Goal: Task Accomplishment & Management: Use online tool/utility

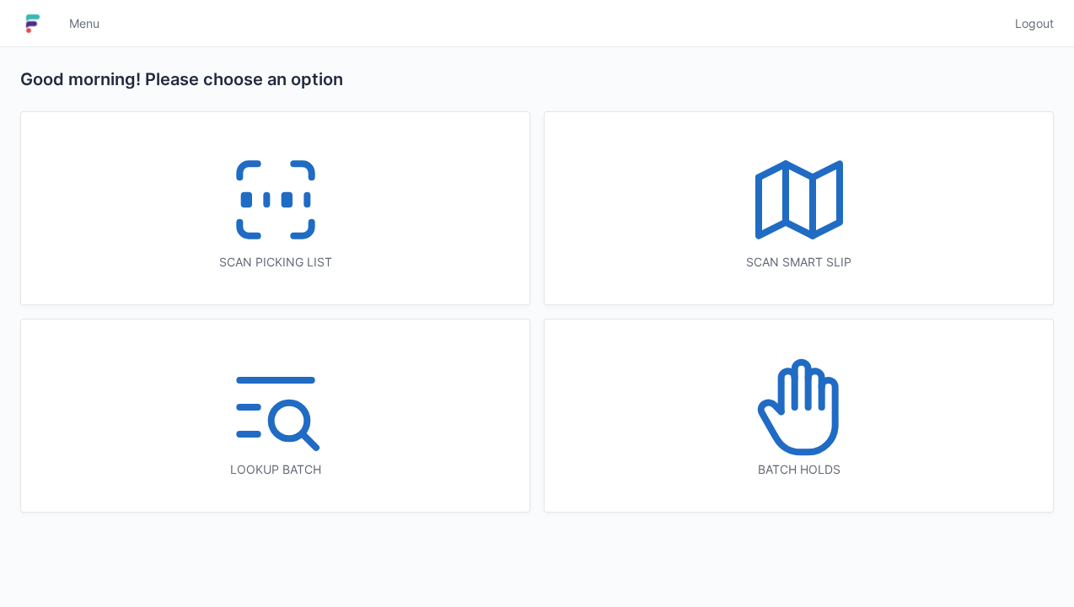
click at [266, 203] on line at bounding box center [266, 200] width 0 height 9
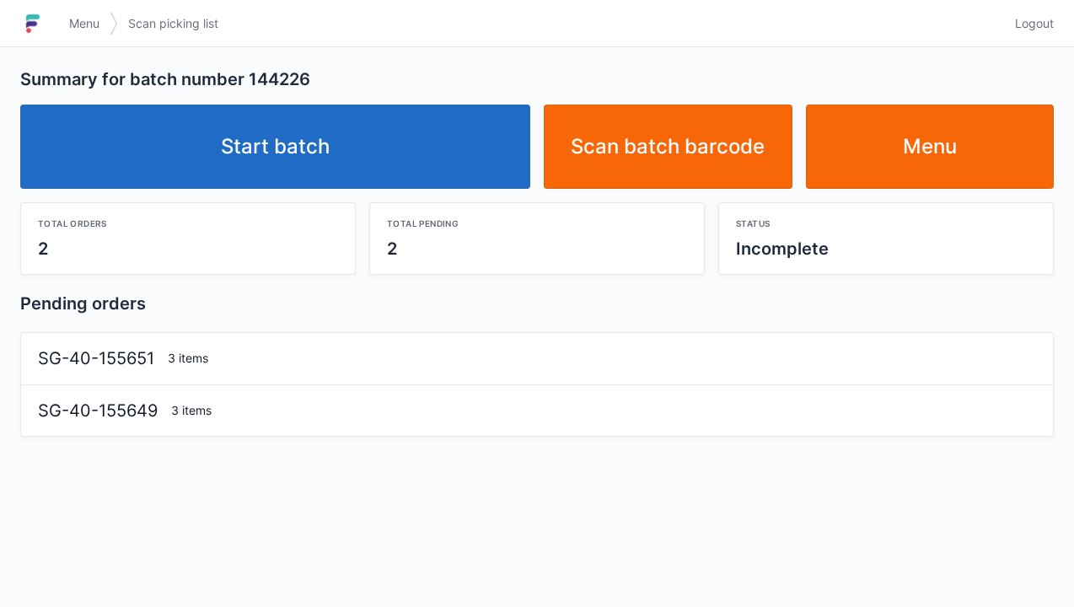
click at [338, 119] on link "Start batch" at bounding box center [275, 147] width 510 height 84
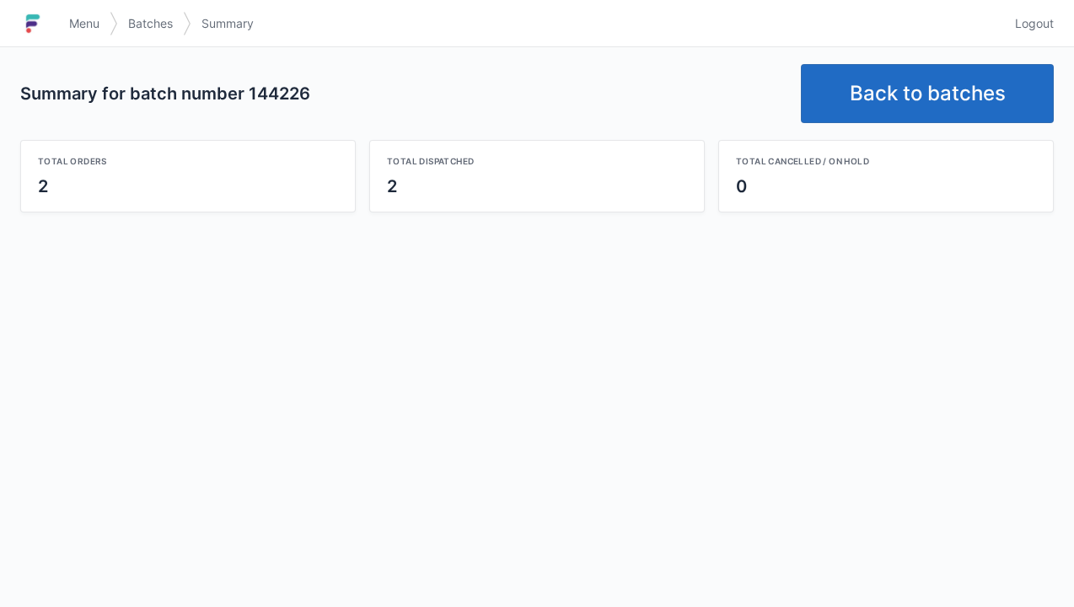
click at [946, 84] on link "Back to batches" at bounding box center [927, 93] width 253 height 59
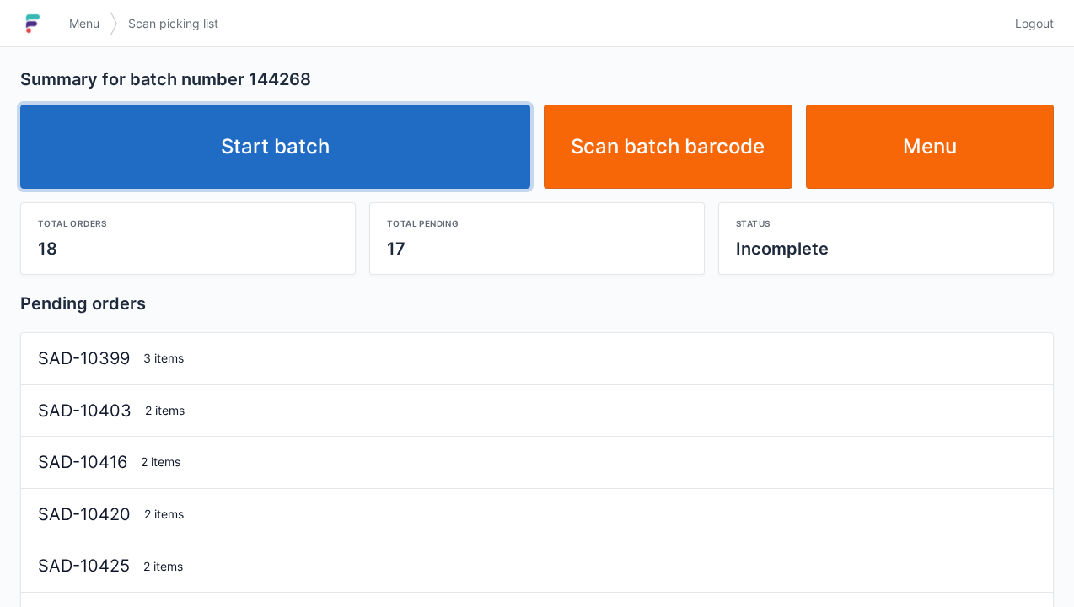
click at [332, 111] on link "Start batch" at bounding box center [275, 147] width 510 height 84
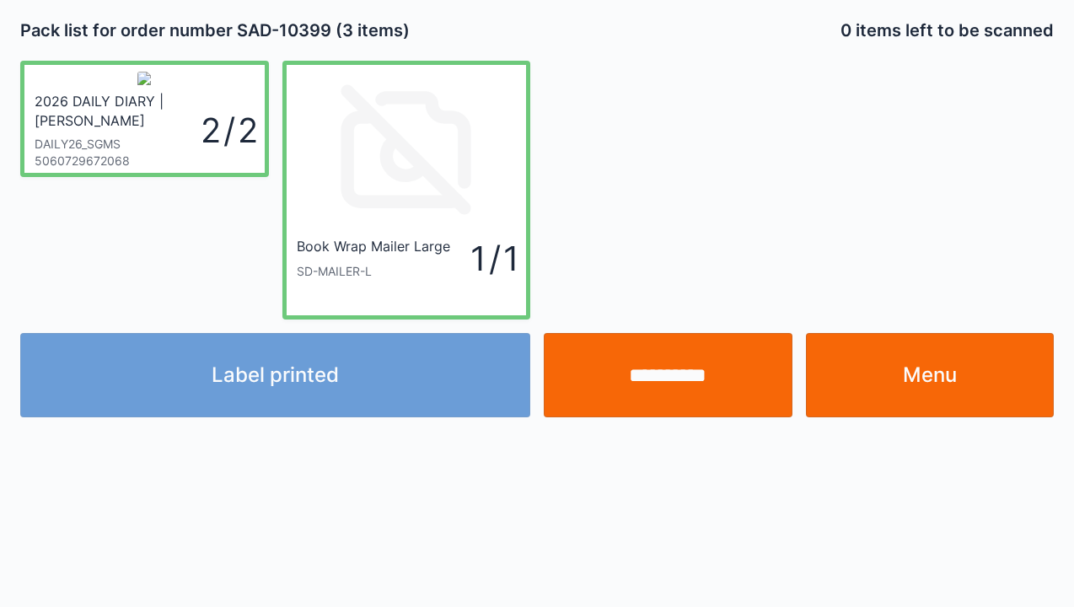
click at [652, 365] on input "**********" at bounding box center [668, 375] width 249 height 84
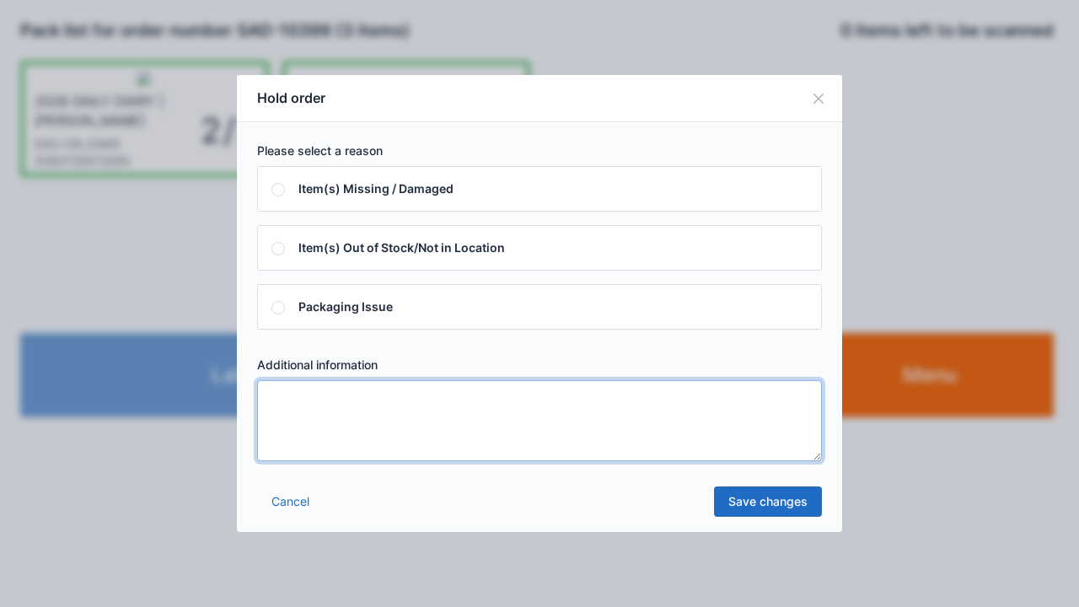
click at [657, 442] on textarea at bounding box center [539, 420] width 565 height 81
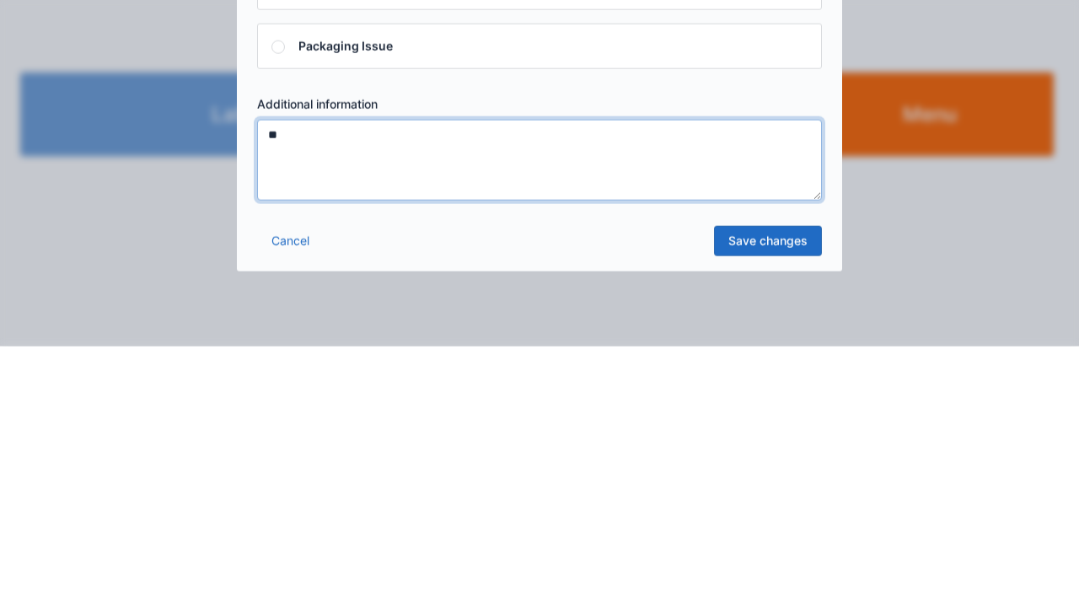
type textarea "**"
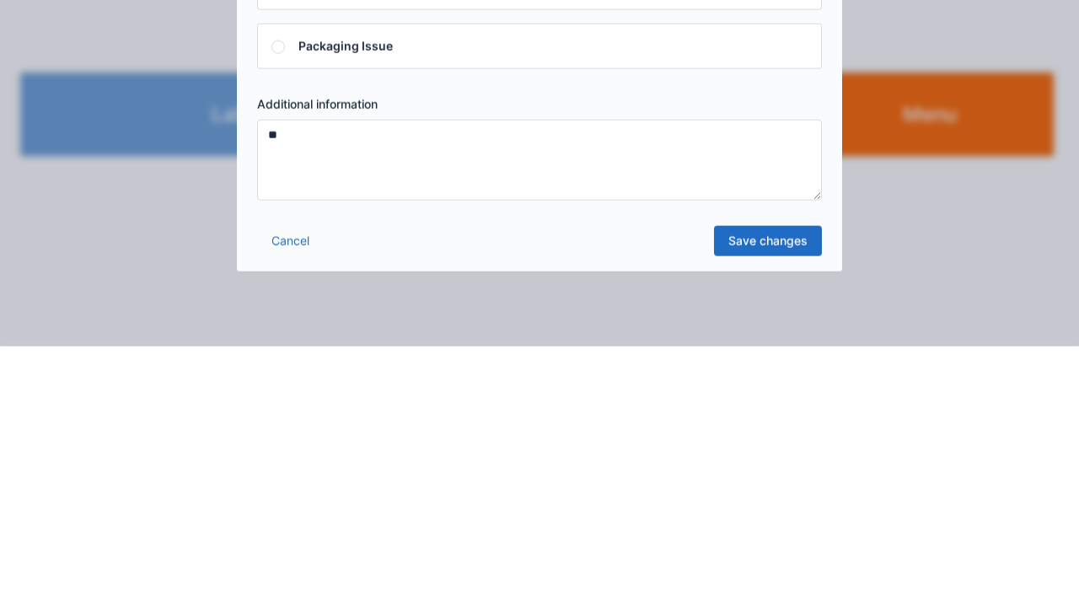
click at [777, 495] on link "Save changes" at bounding box center [768, 501] width 108 height 30
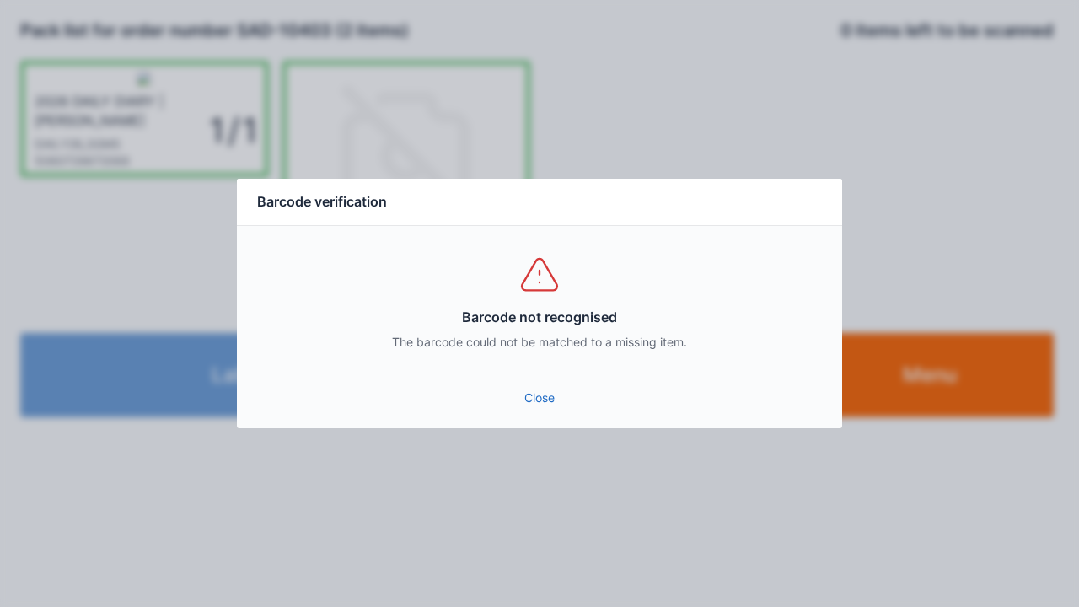
click at [538, 394] on link "Close" at bounding box center [539, 398] width 578 height 30
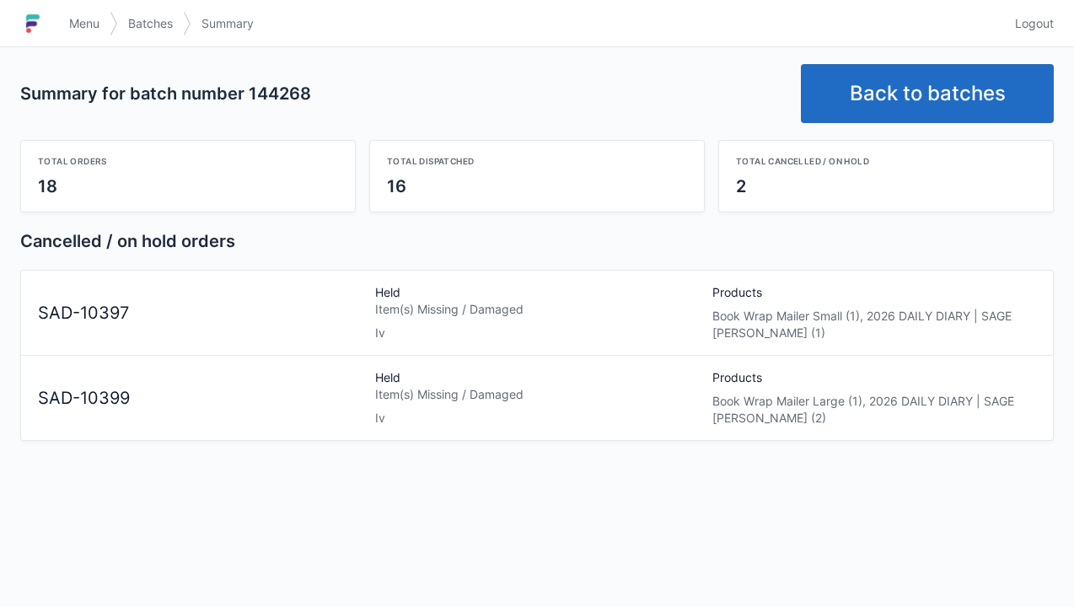
click at [915, 101] on link "Back to batches" at bounding box center [927, 93] width 253 height 59
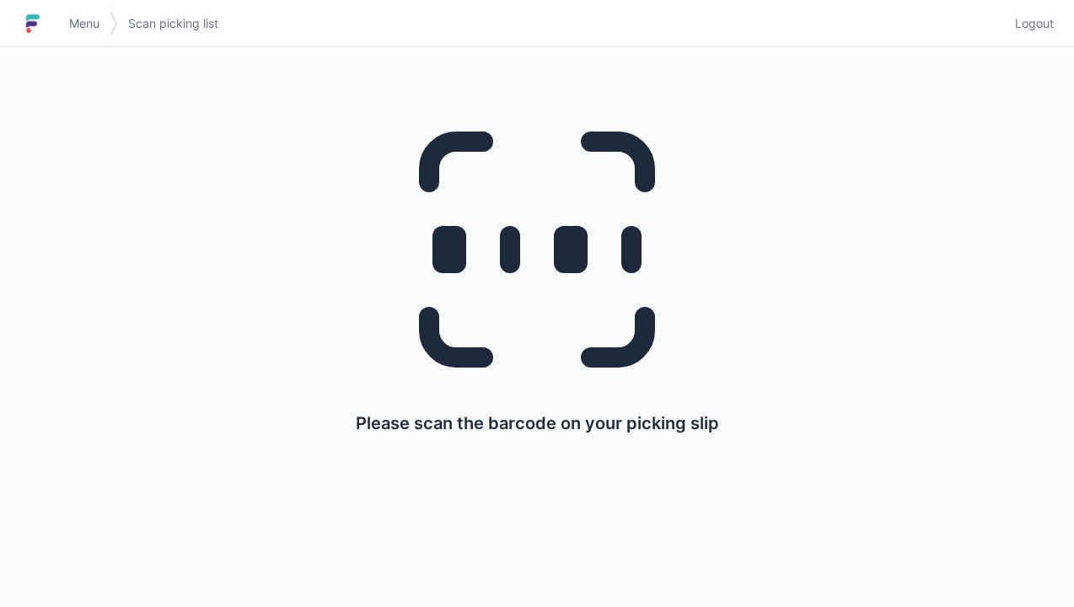
click at [84, 23] on span "Menu" at bounding box center [84, 23] width 30 height 17
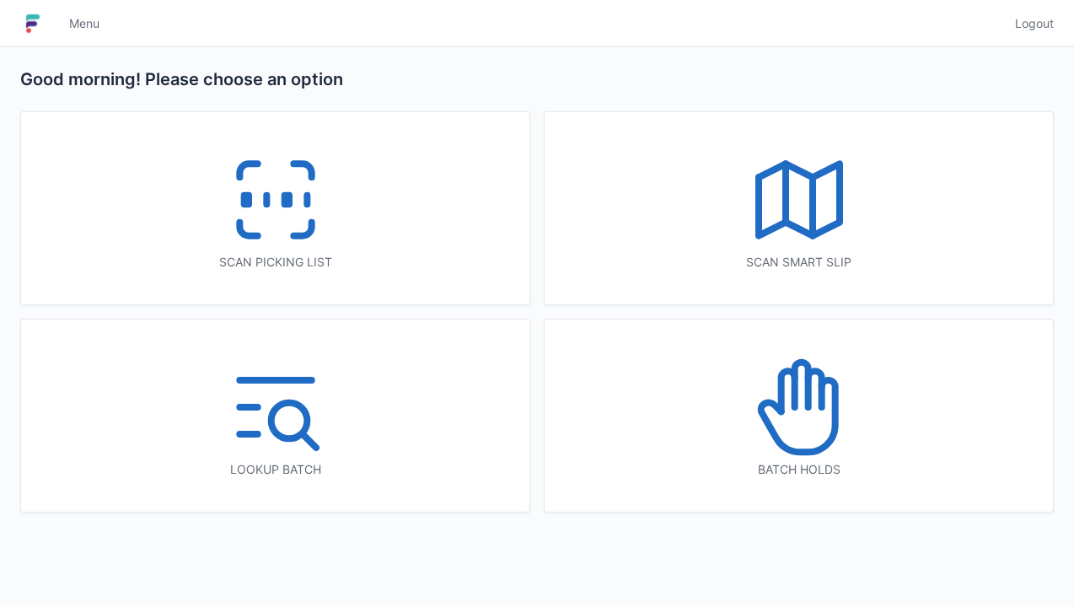
click at [816, 424] on icon at bounding box center [799, 407] width 108 height 108
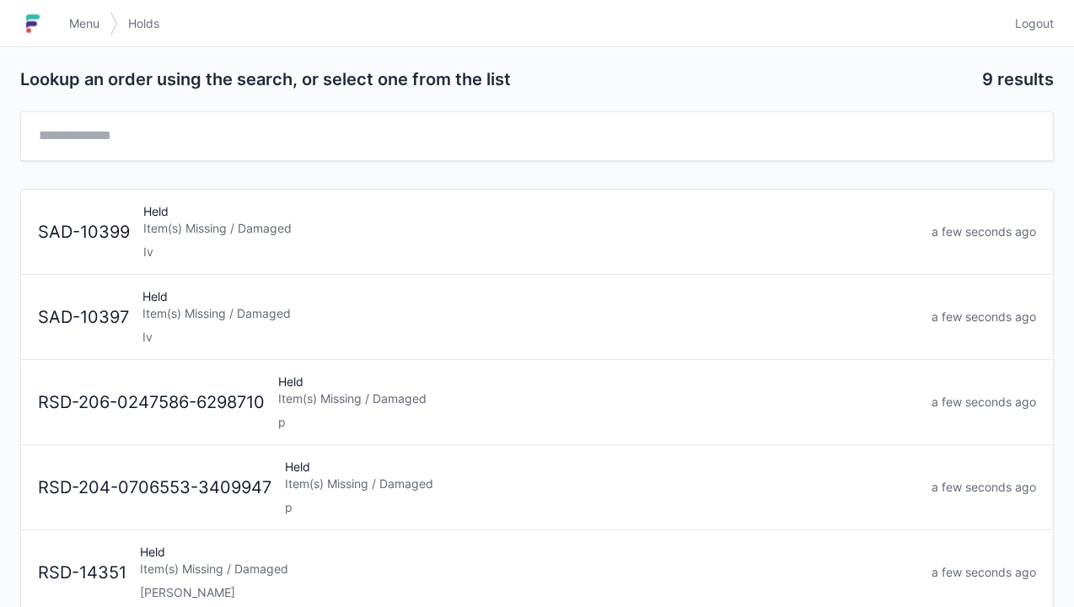
click at [272, 301] on div "Held Item(s) Missing / Damaged Iv" at bounding box center [530, 316] width 789 height 57
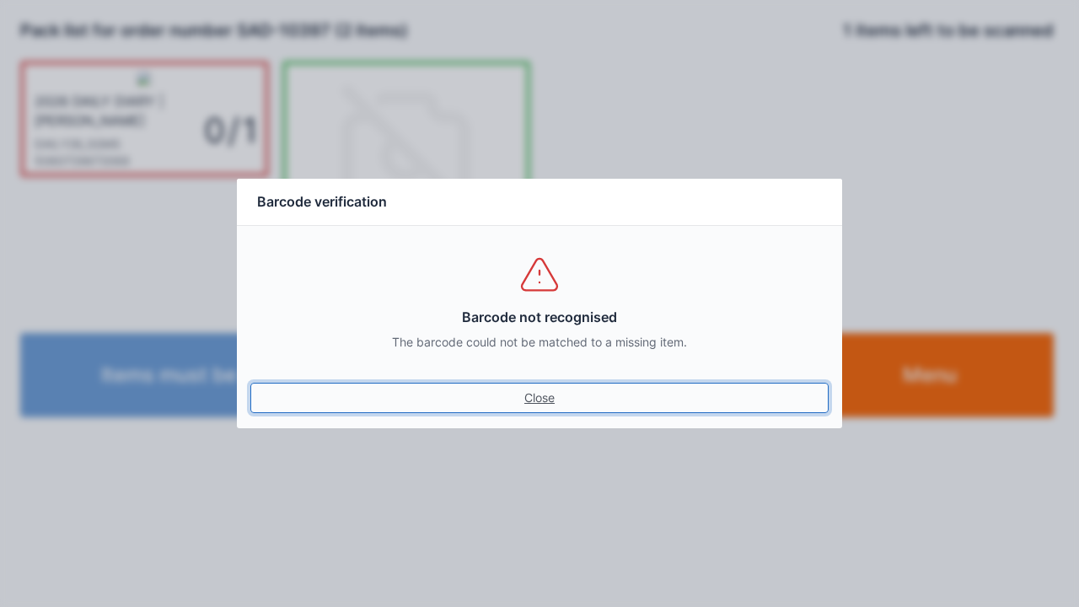
click at [557, 387] on link "Close" at bounding box center [539, 398] width 578 height 30
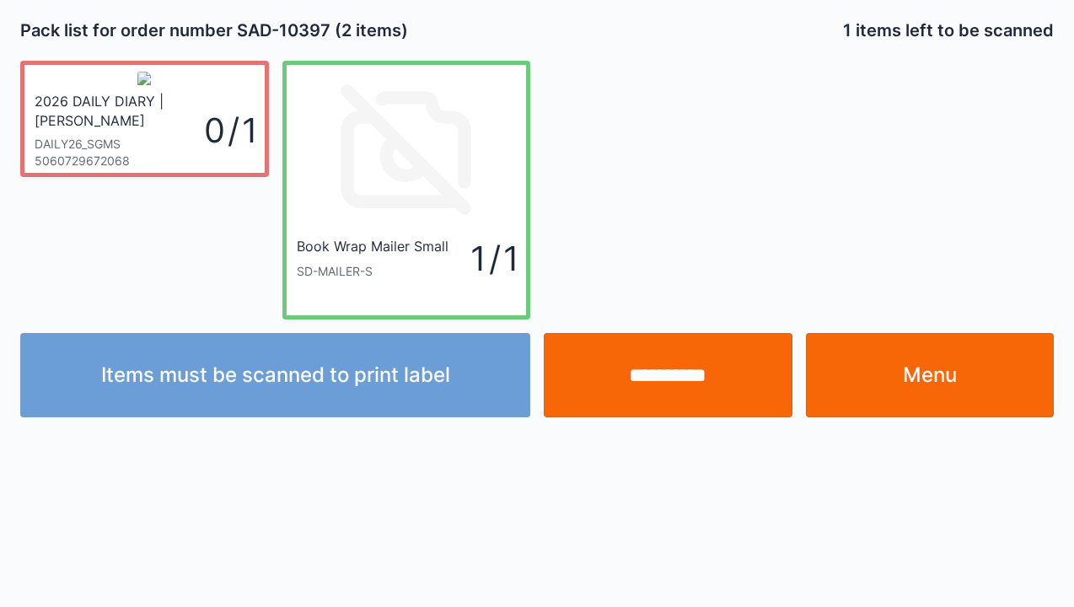
click at [967, 387] on link "Menu" at bounding box center [930, 375] width 249 height 84
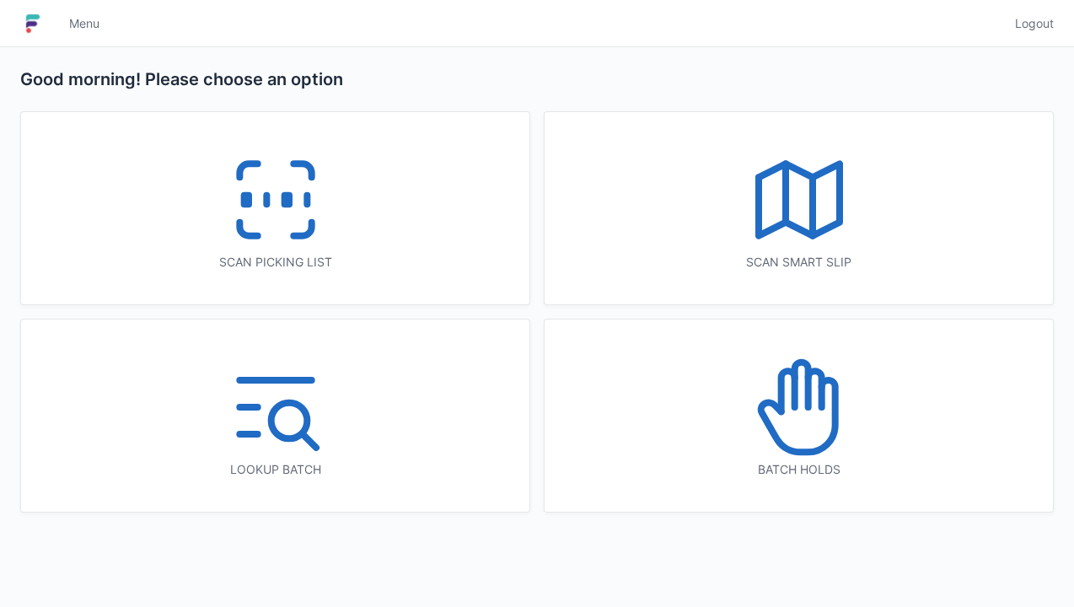
click at [801, 416] on icon at bounding box center [799, 407] width 108 height 108
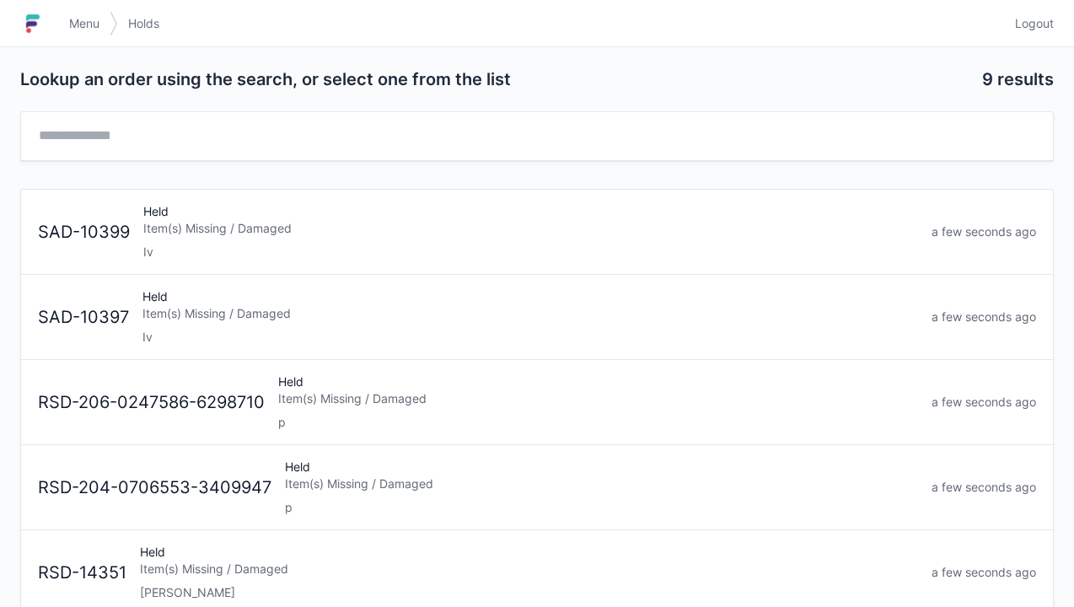
click at [310, 325] on div "Held Item(s) Missing / Damaged Iv" at bounding box center [530, 316] width 789 height 57
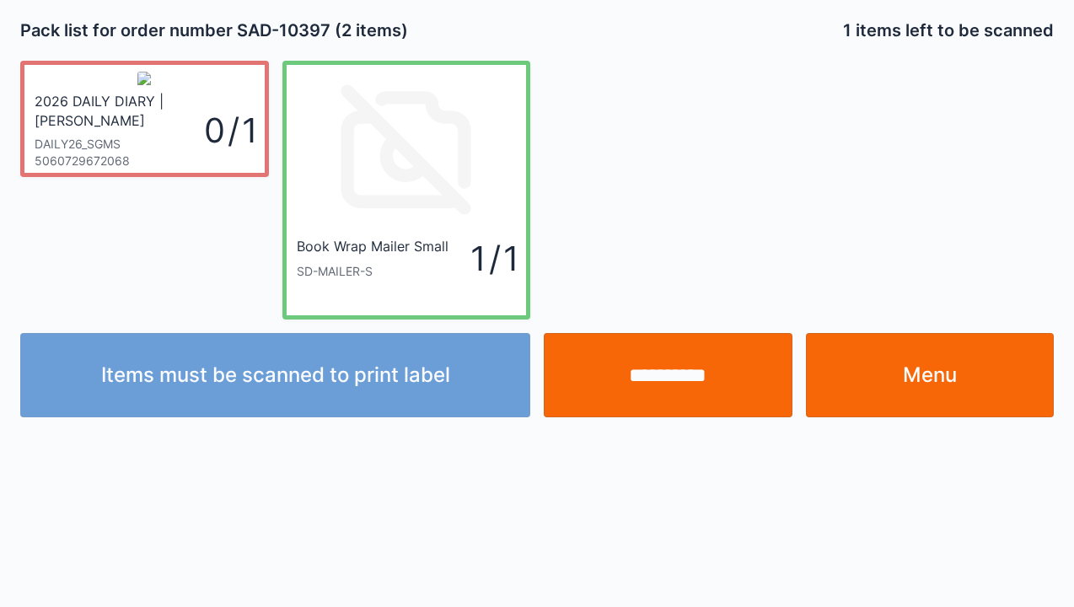
click at [951, 403] on link "Menu" at bounding box center [930, 375] width 249 height 84
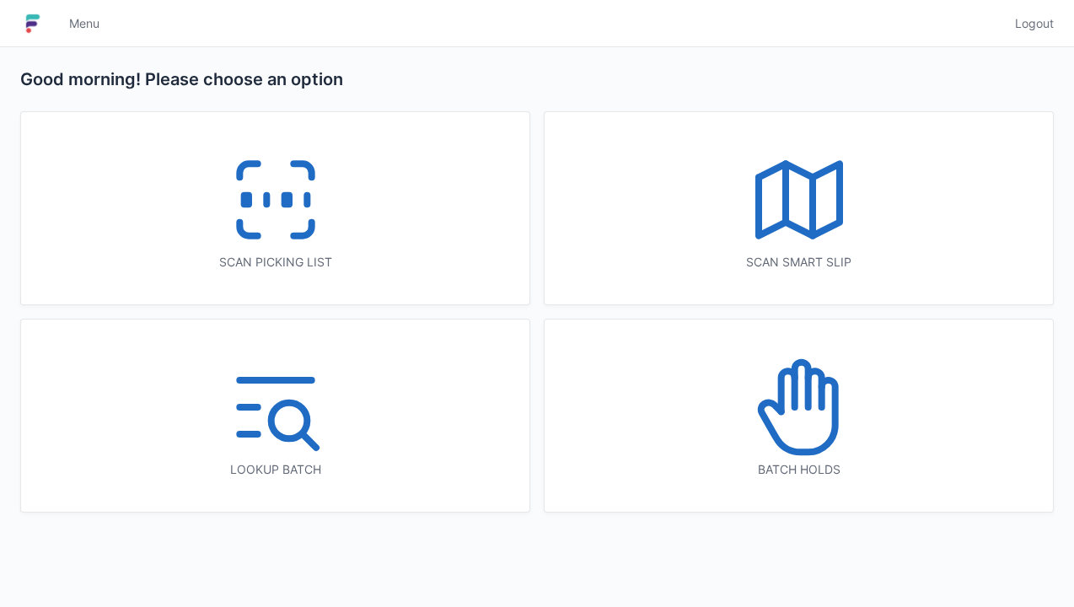
click at [797, 416] on icon at bounding box center [799, 407] width 108 height 108
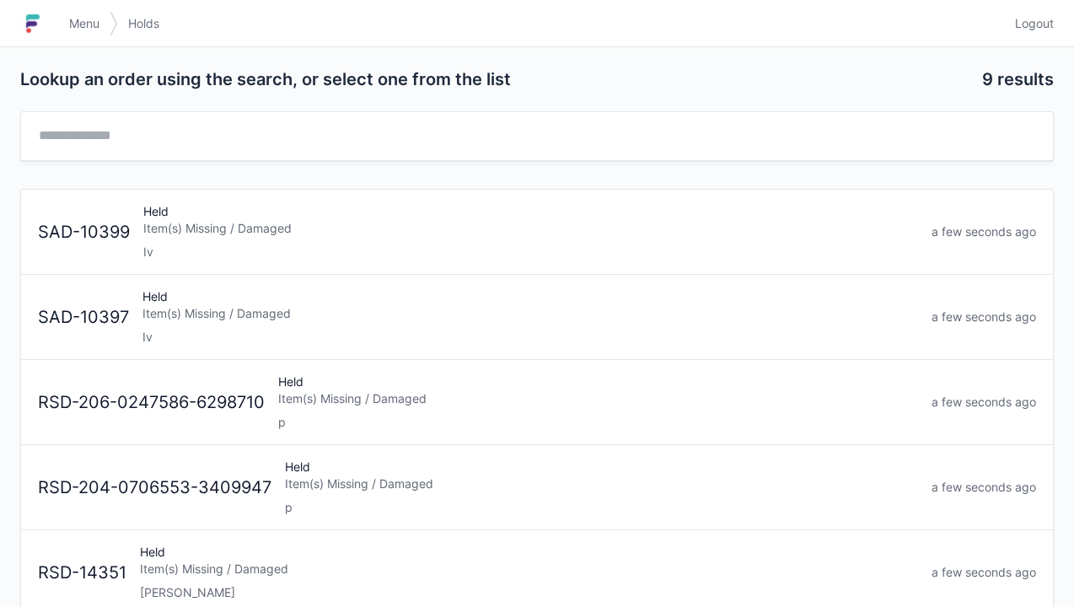
click at [255, 228] on div "Item(s) Missing / Damaged" at bounding box center [530, 228] width 774 height 17
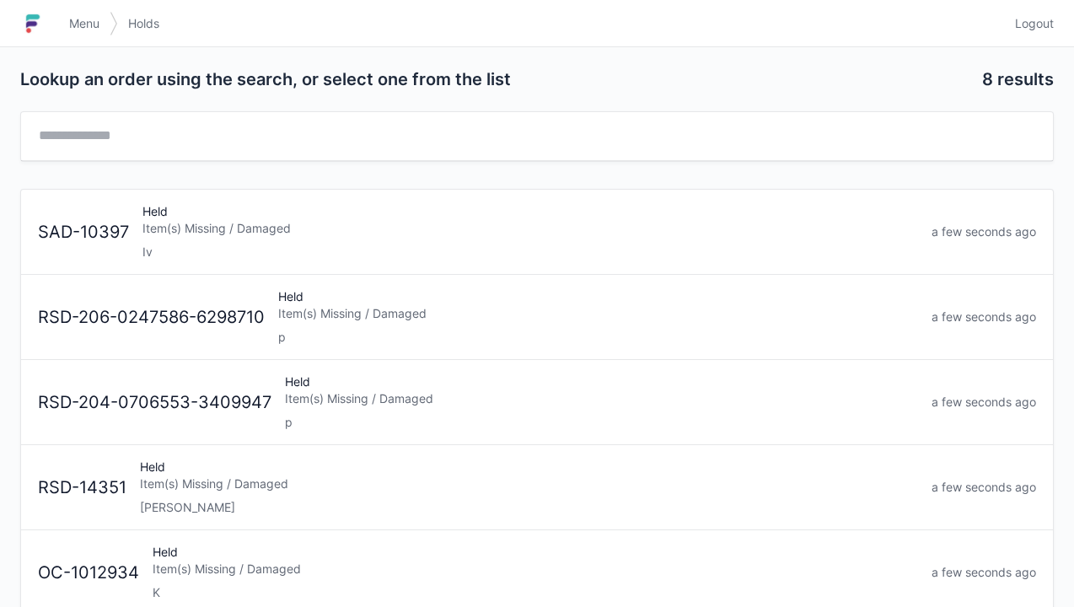
click at [257, 209] on div "Held Item(s) Missing / Damaged Iv" at bounding box center [530, 231] width 789 height 57
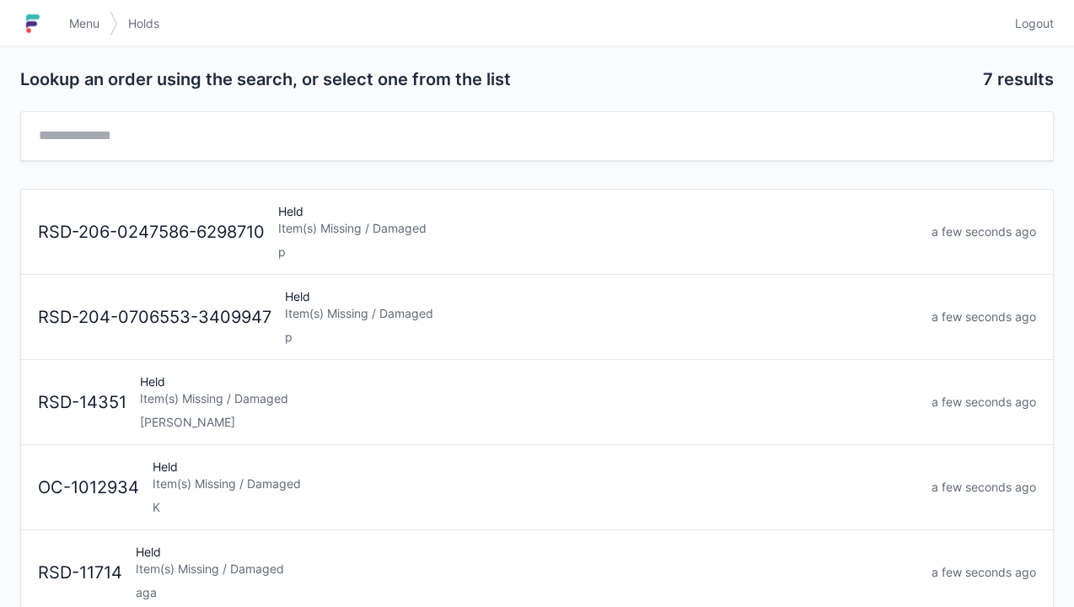
click at [1035, 20] on span "Logout" at bounding box center [1034, 23] width 39 height 17
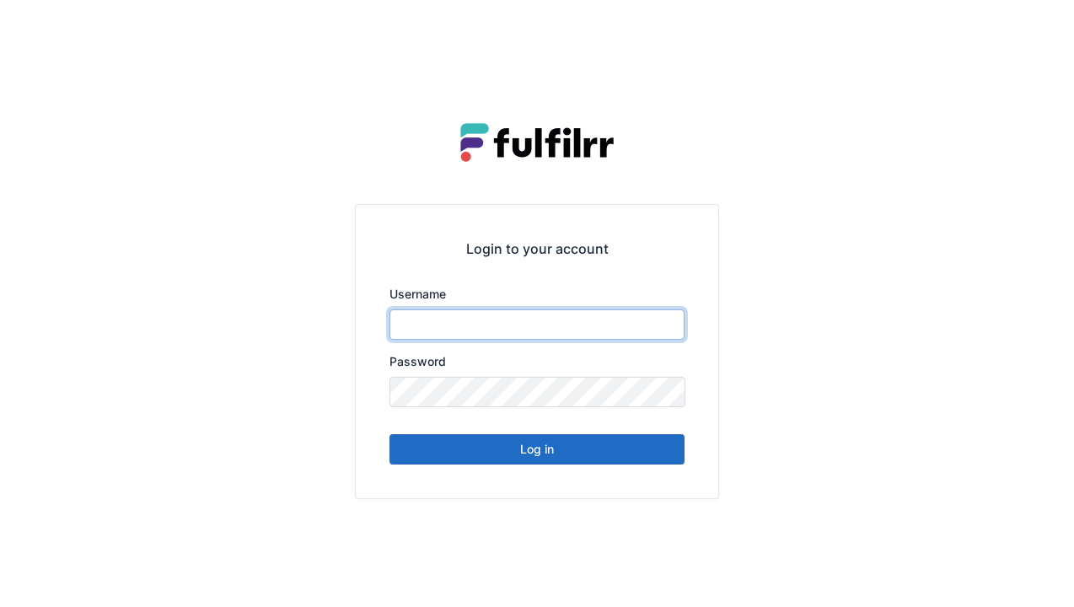
type input "******"
click at [545, 443] on button "Log in" at bounding box center [536, 449] width 295 height 30
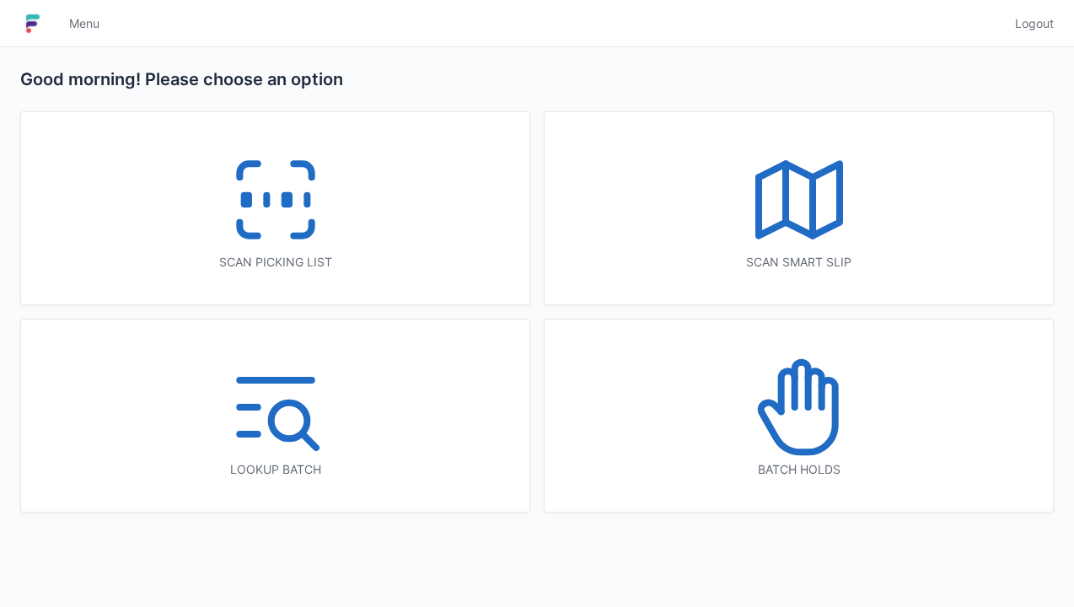
click at [292, 199] on icon at bounding box center [276, 200] width 108 height 108
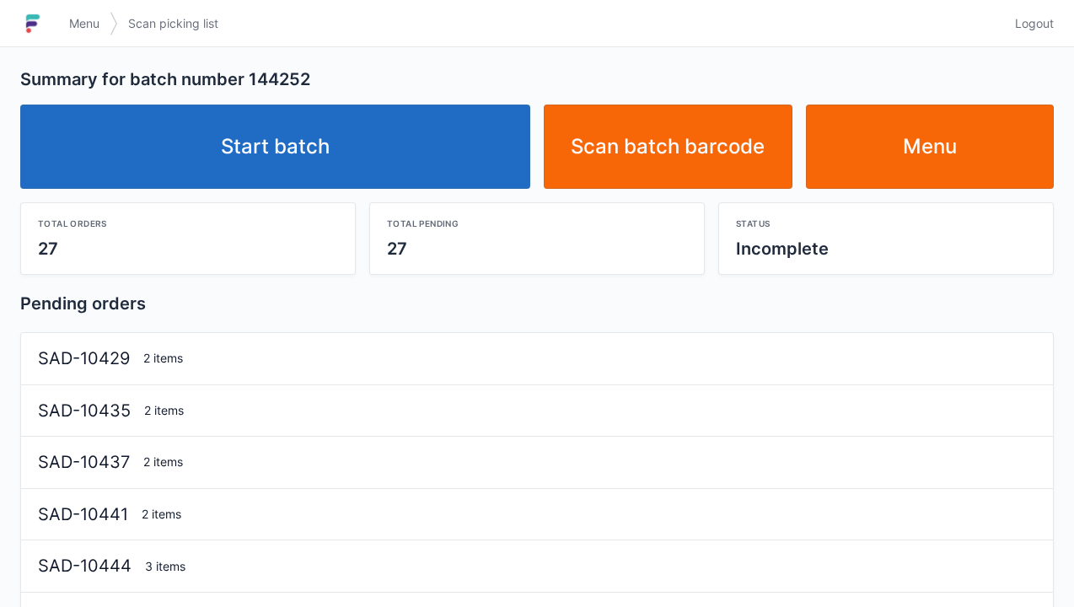
click at [396, 135] on link "Start batch" at bounding box center [275, 147] width 510 height 84
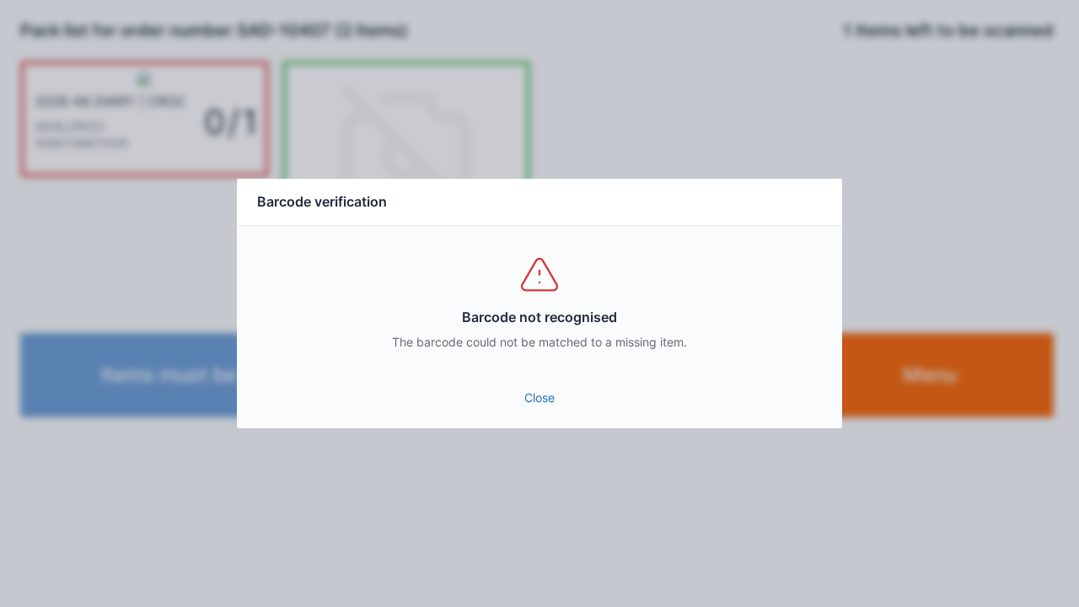
click at [523, 383] on link "Close" at bounding box center [539, 398] width 578 height 30
click at [507, 385] on link "Close" at bounding box center [539, 398] width 578 height 30
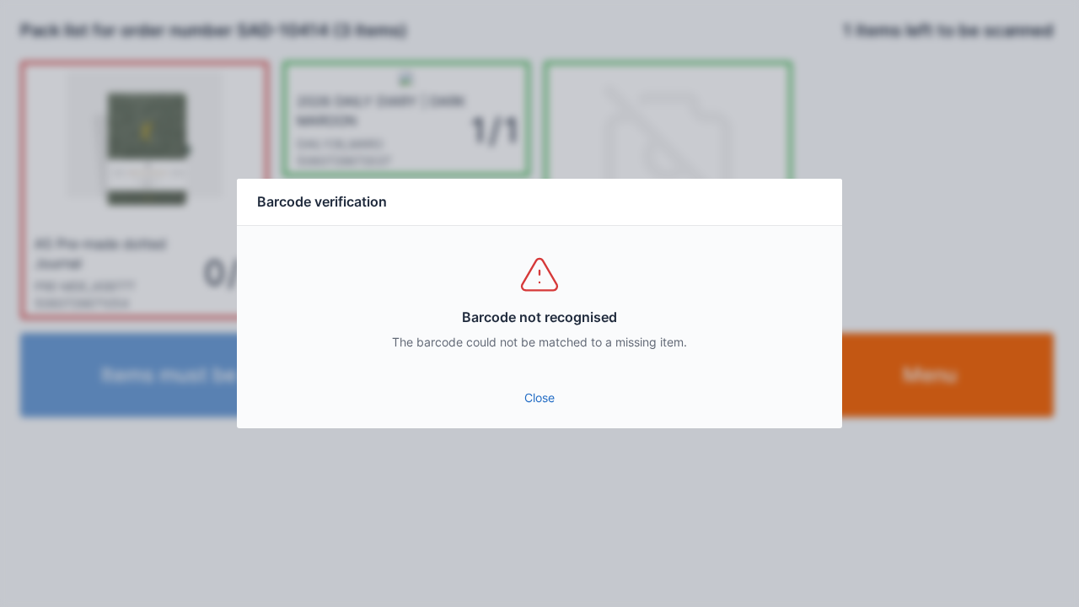
click at [555, 394] on link "Close" at bounding box center [539, 398] width 578 height 30
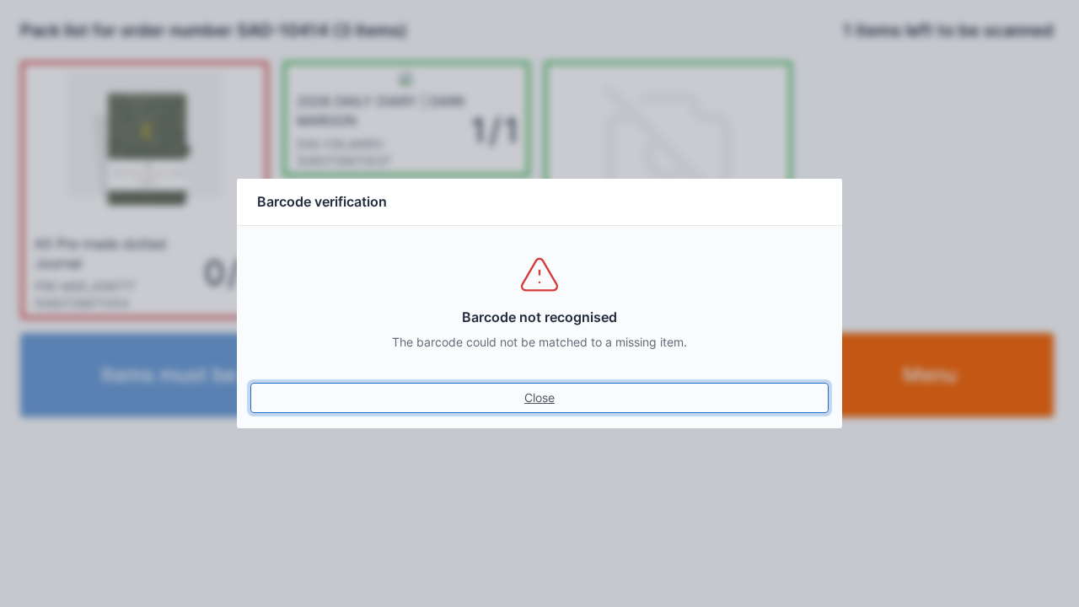
click at [534, 388] on link "Close" at bounding box center [539, 398] width 578 height 30
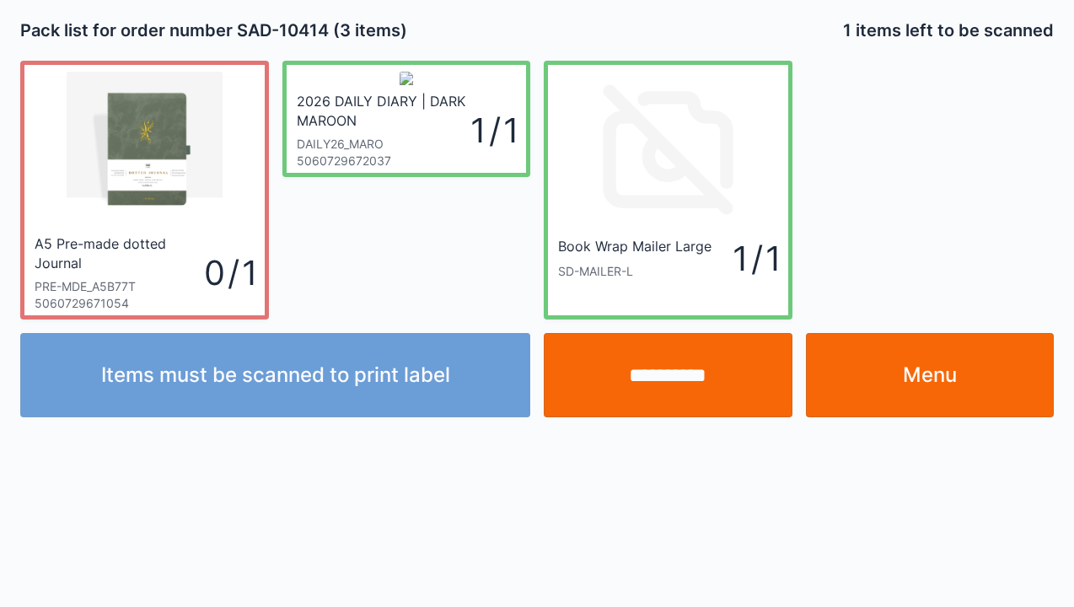
click at [677, 384] on input "**********" at bounding box center [668, 375] width 249 height 84
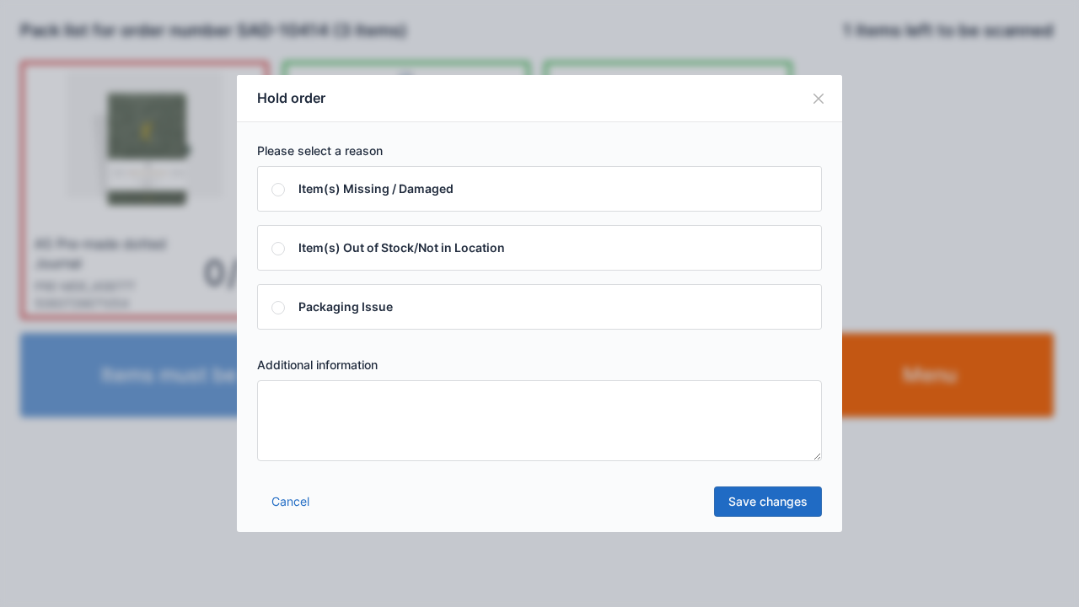
click at [619, 443] on textarea at bounding box center [539, 420] width 565 height 81
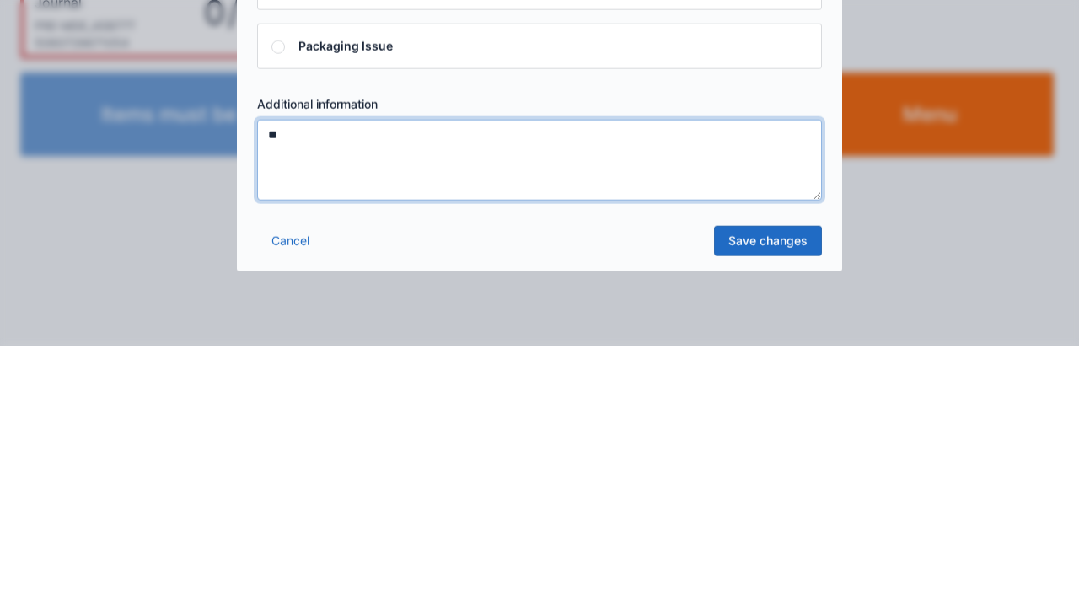
type textarea "**"
click at [759, 501] on link "Save changes" at bounding box center [768, 501] width 108 height 30
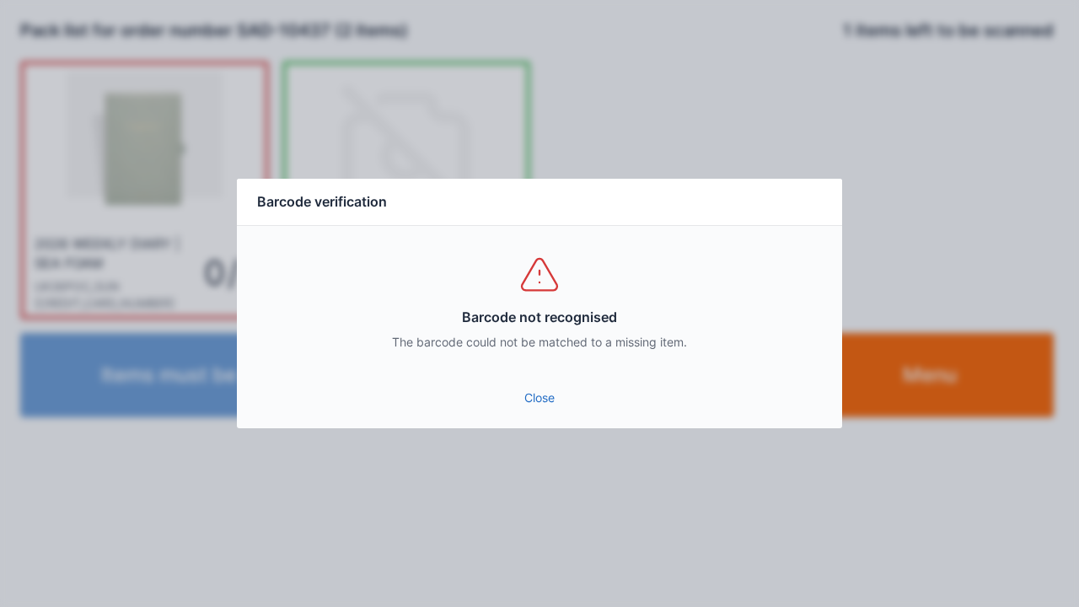
click at [525, 394] on link "Close" at bounding box center [539, 398] width 578 height 30
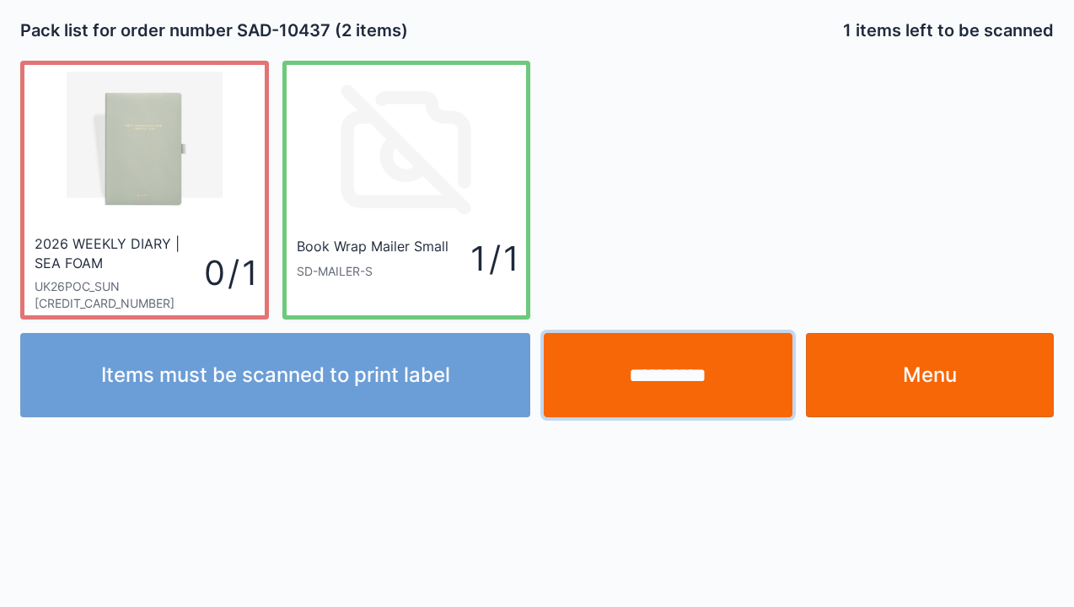
click at [682, 378] on input "**********" at bounding box center [668, 375] width 249 height 84
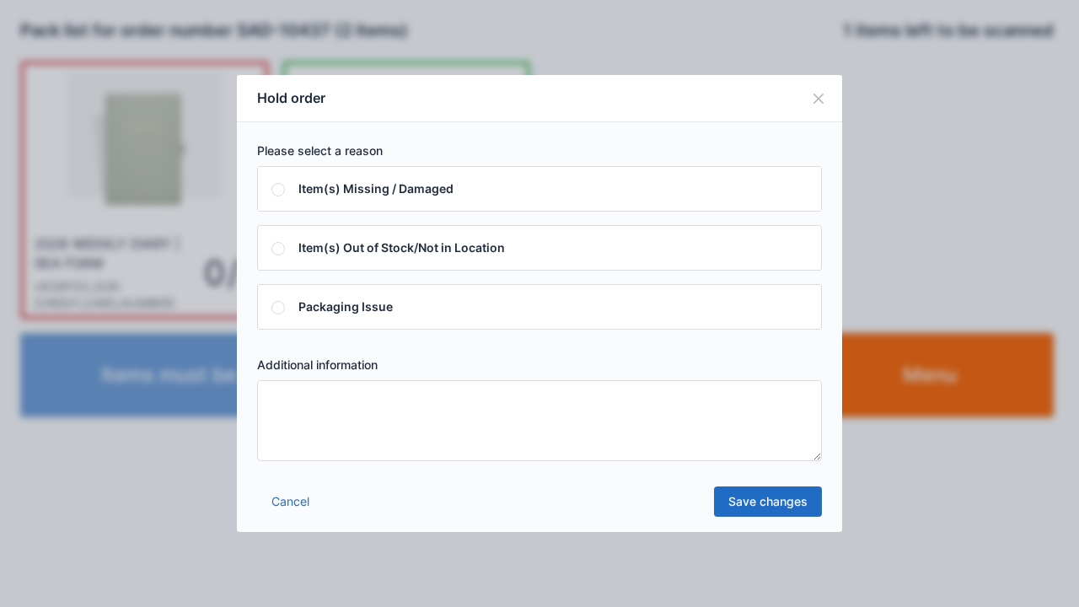
click at [619, 419] on textarea at bounding box center [539, 420] width 565 height 81
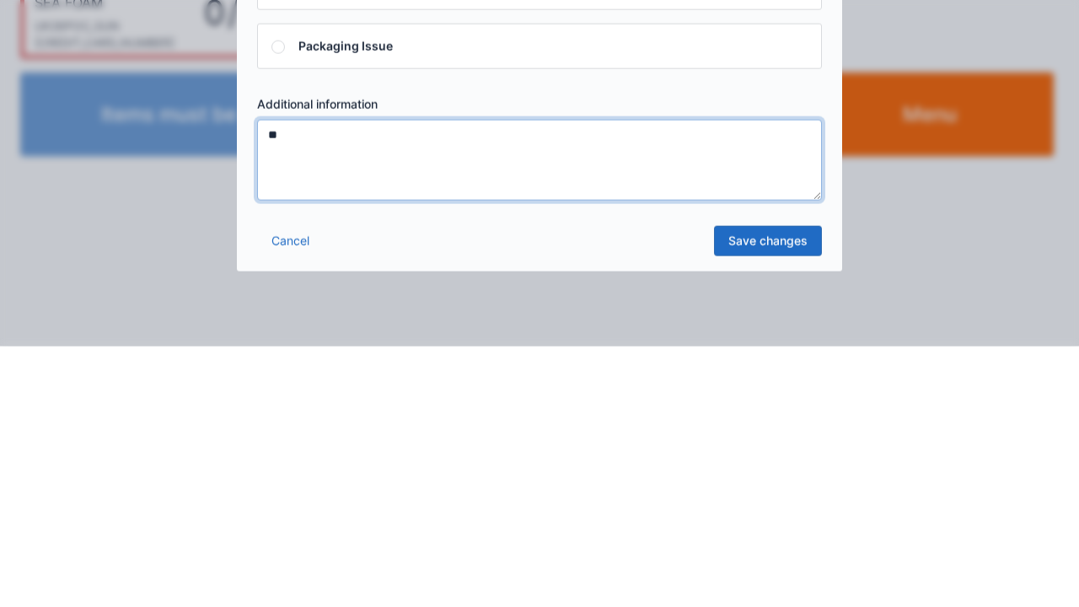
type textarea "**"
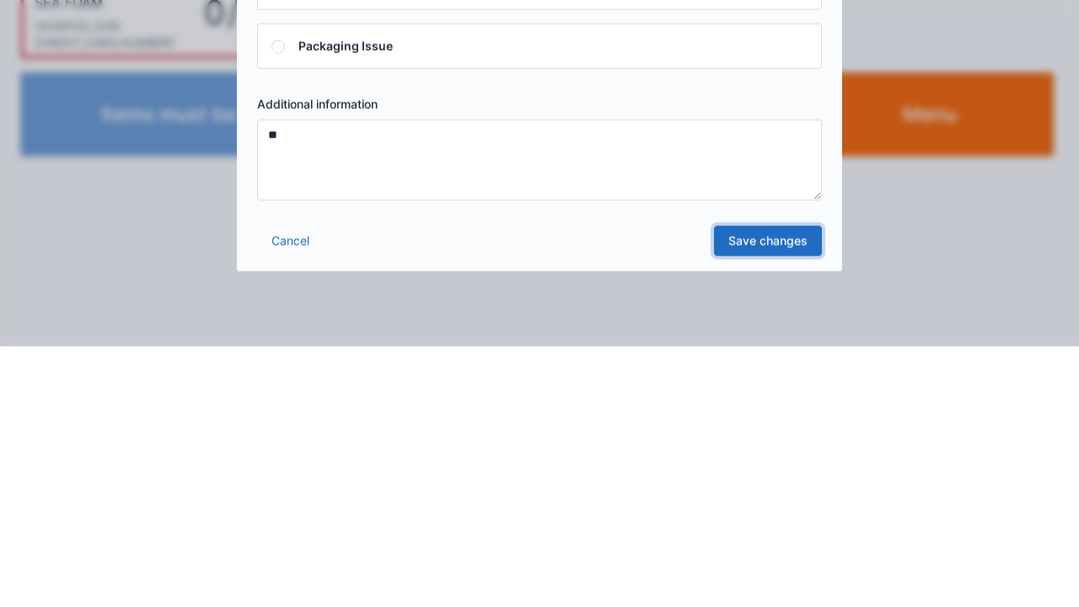
click at [766, 502] on link "Save changes" at bounding box center [768, 501] width 108 height 30
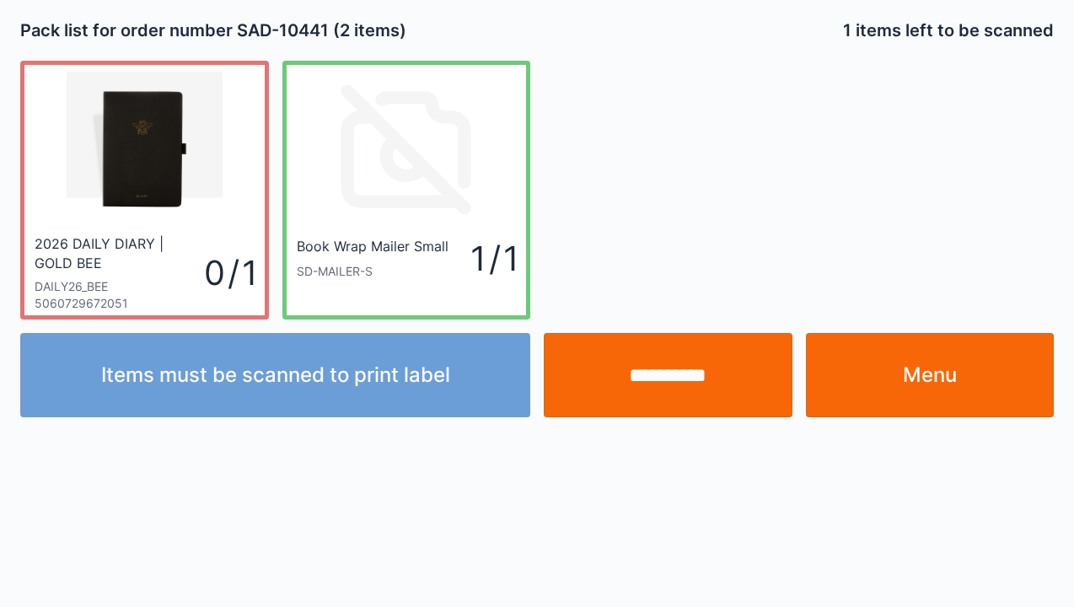
click at [659, 367] on input "**********" at bounding box center [668, 375] width 249 height 84
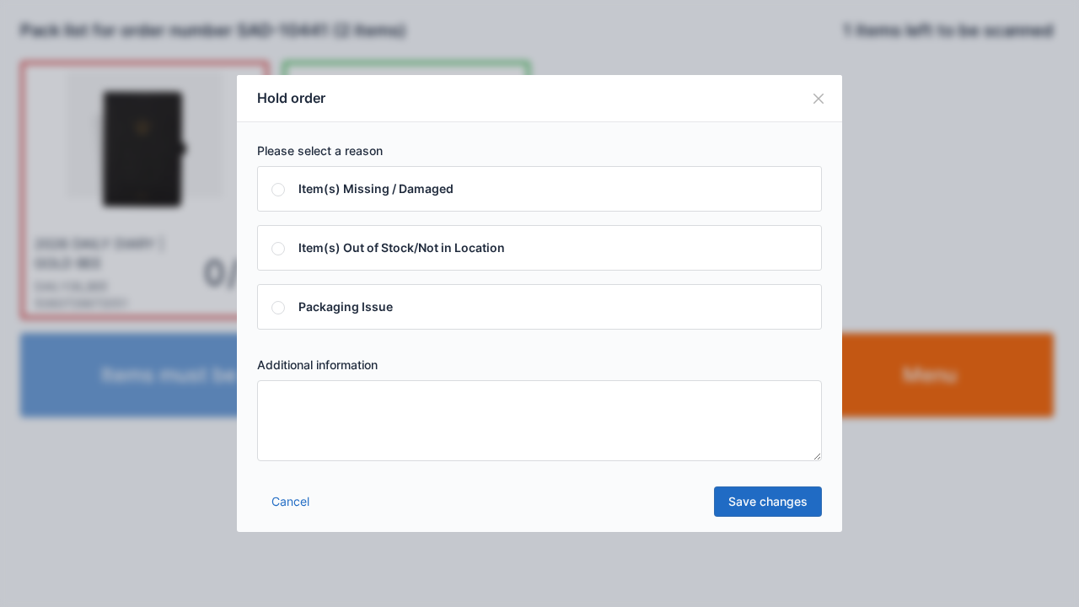
click at [575, 431] on textarea at bounding box center [539, 420] width 565 height 81
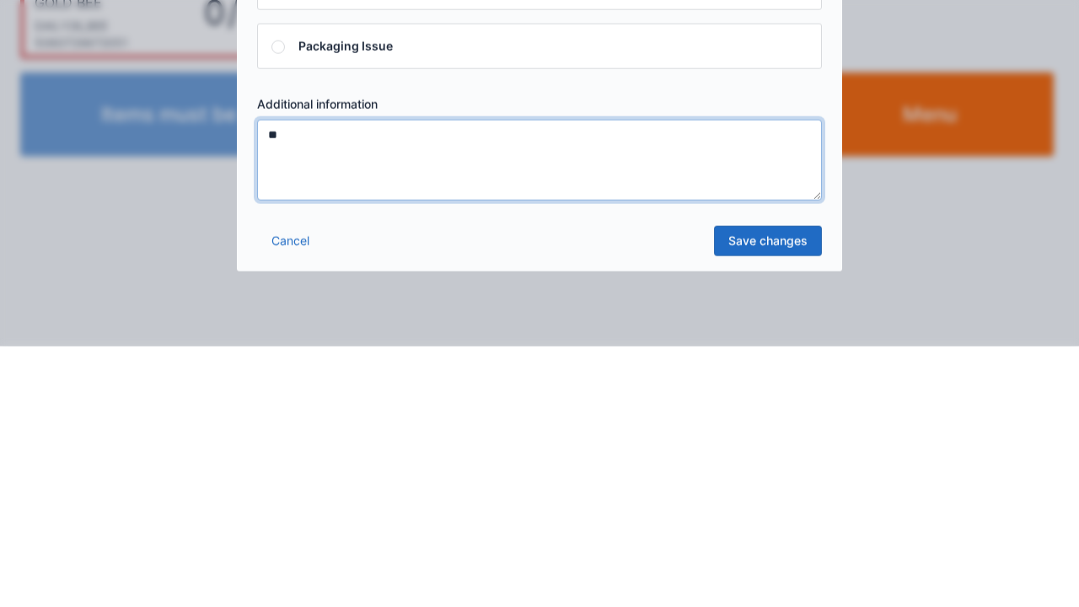
type textarea "**"
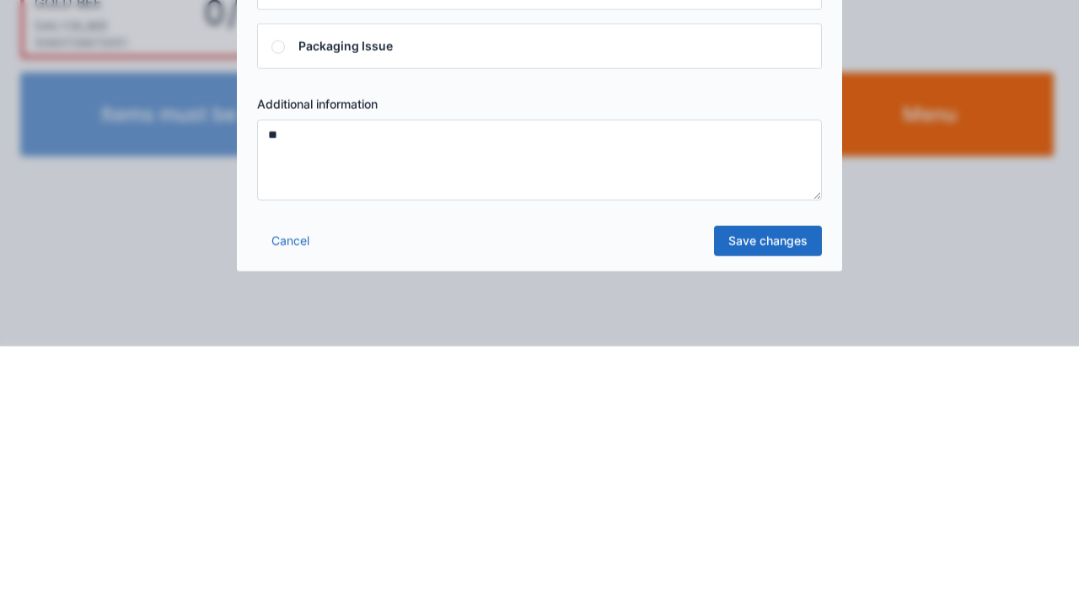
click at [783, 506] on link "Save changes" at bounding box center [768, 501] width 108 height 30
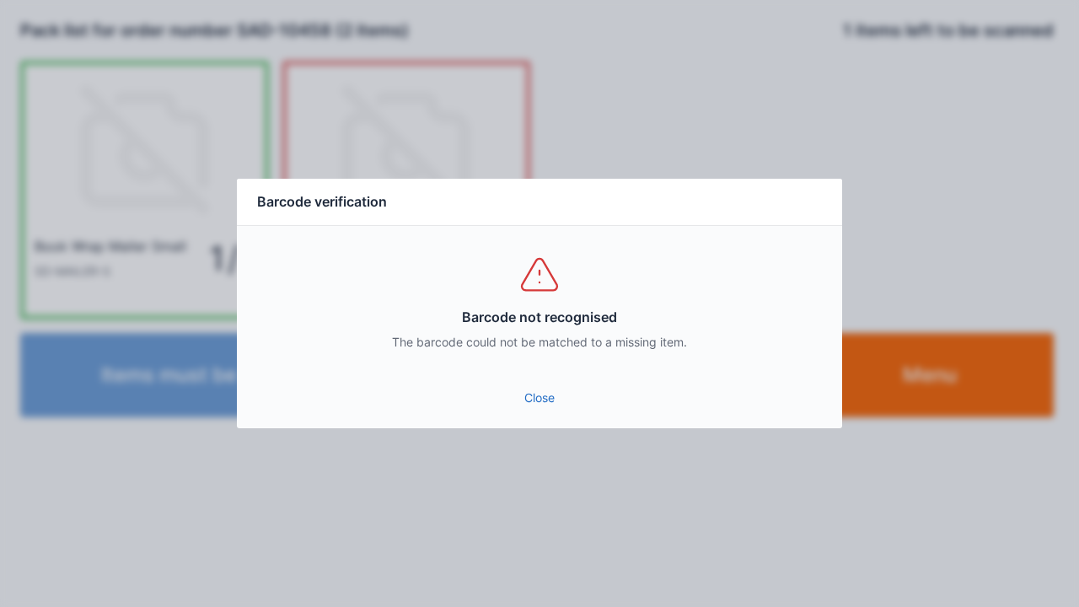
click at [528, 399] on link "Close" at bounding box center [539, 398] width 578 height 30
click at [533, 393] on link "Close" at bounding box center [539, 398] width 578 height 30
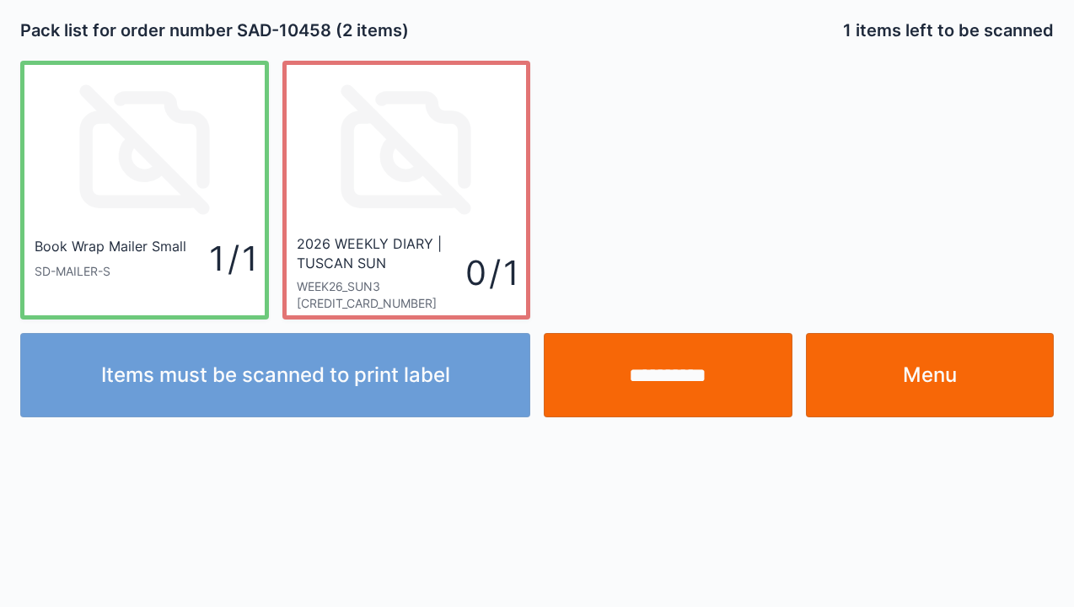
click at [704, 373] on input "**********" at bounding box center [668, 375] width 249 height 84
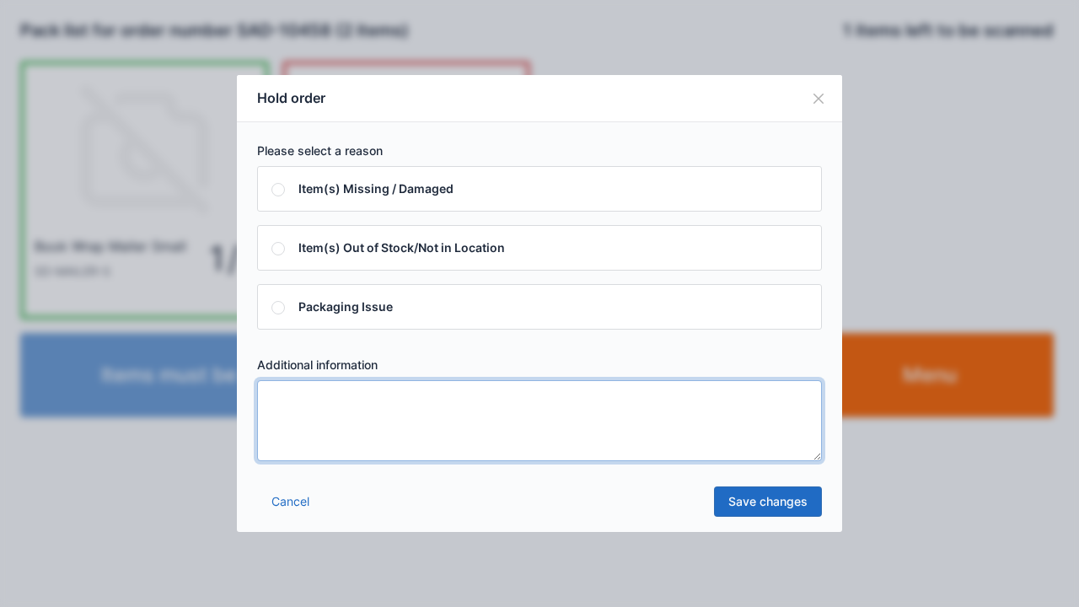
click at [640, 415] on textarea at bounding box center [539, 420] width 565 height 81
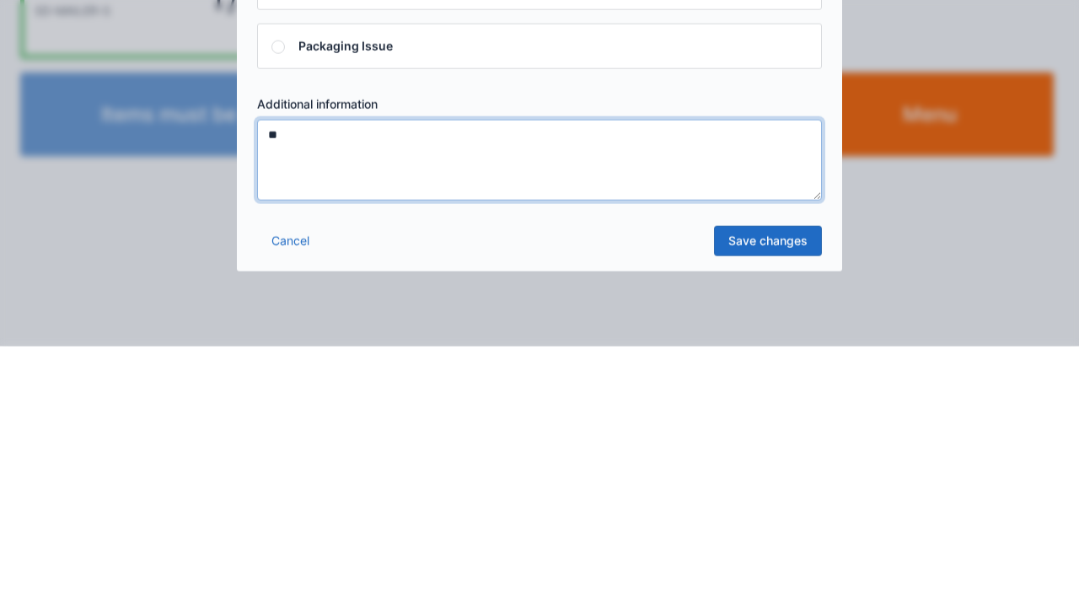
type textarea "**"
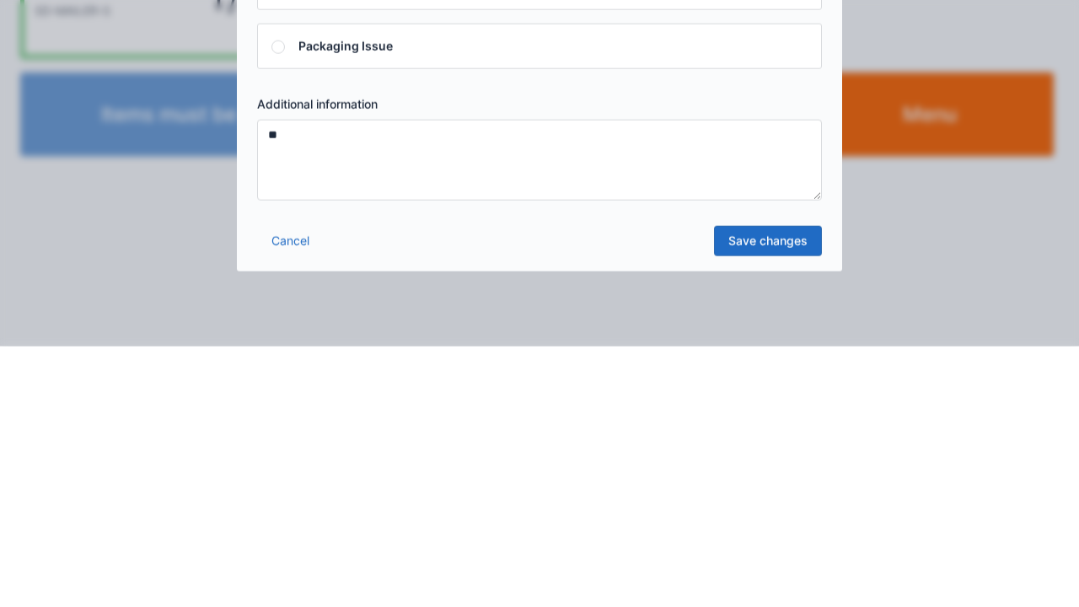
click at [764, 493] on link "Save changes" at bounding box center [768, 501] width 108 height 30
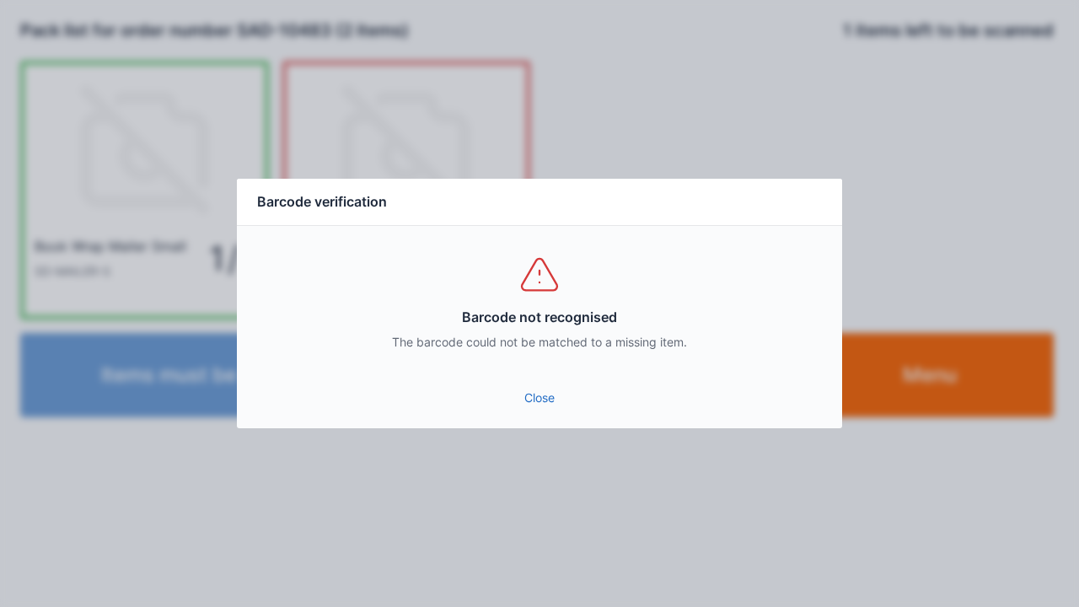
click at [544, 391] on link "Close" at bounding box center [539, 398] width 578 height 30
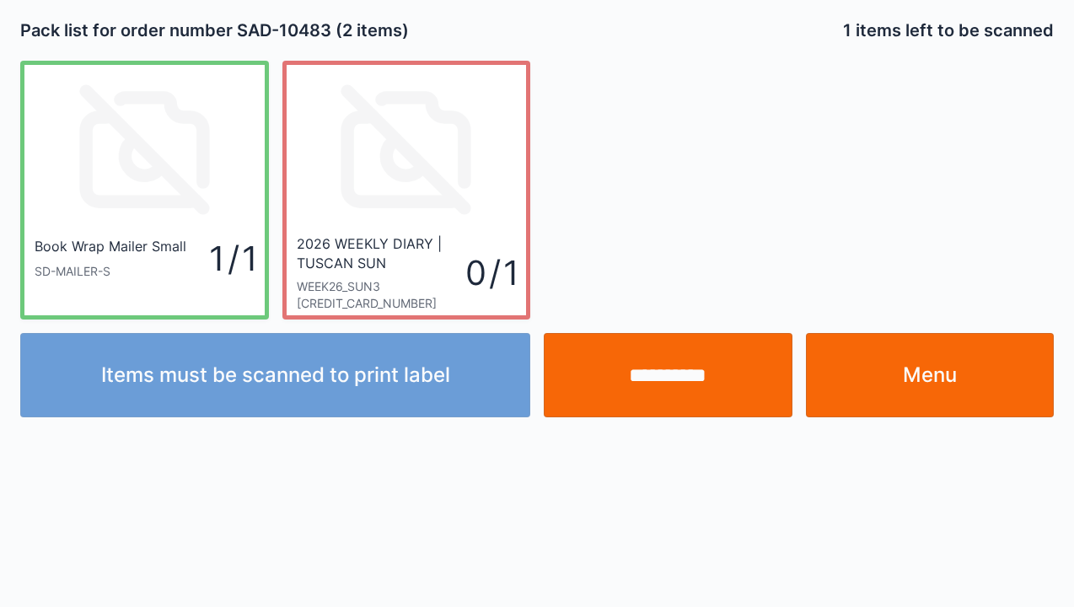
click at [674, 374] on input "**********" at bounding box center [668, 375] width 249 height 84
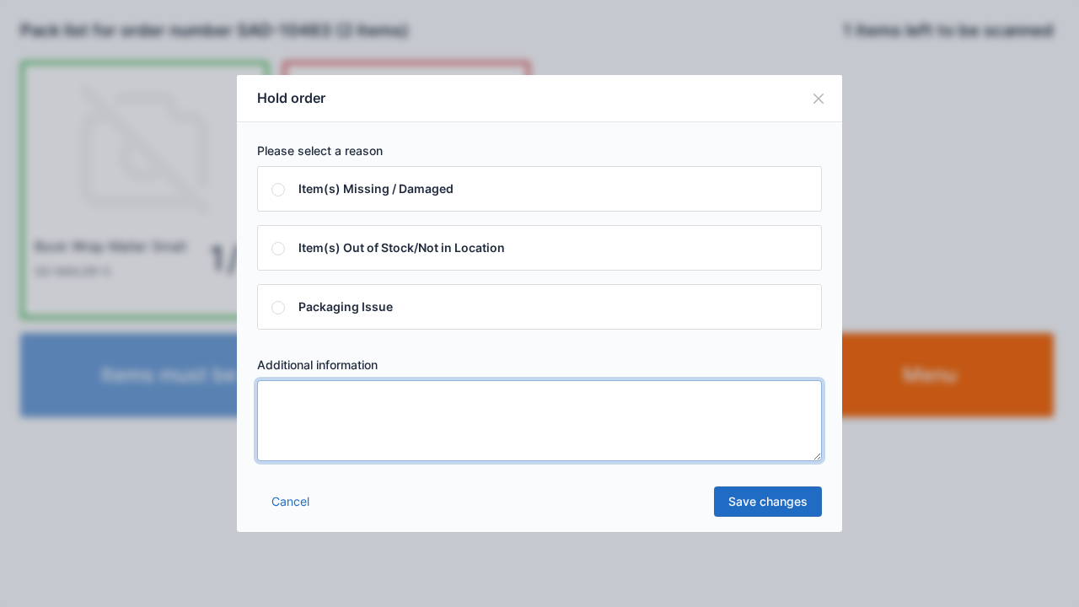
click at [595, 413] on textarea at bounding box center [539, 420] width 565 height 81
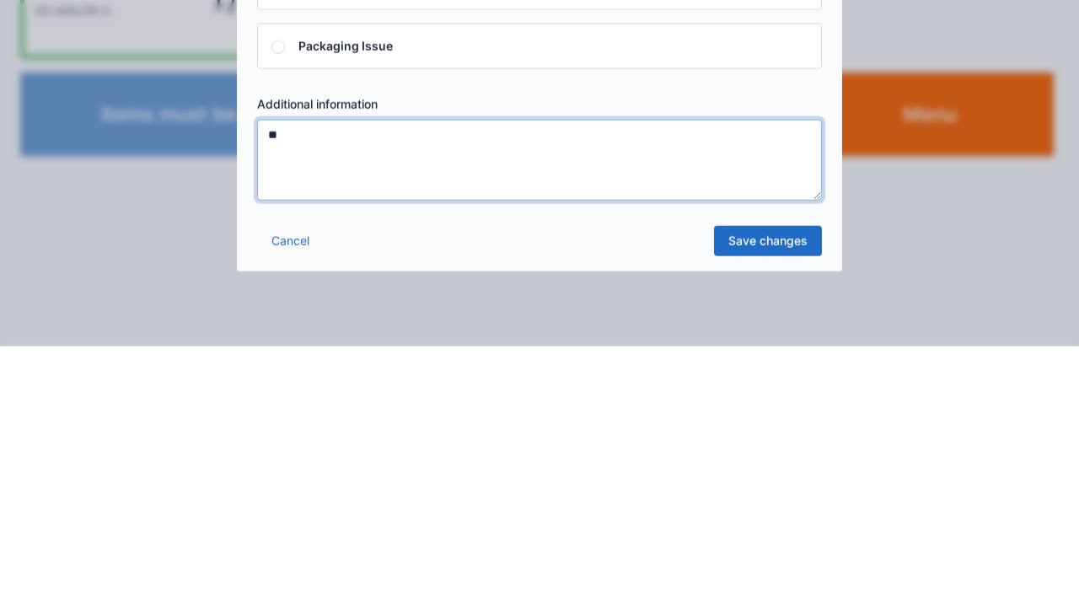
type textarea "**"
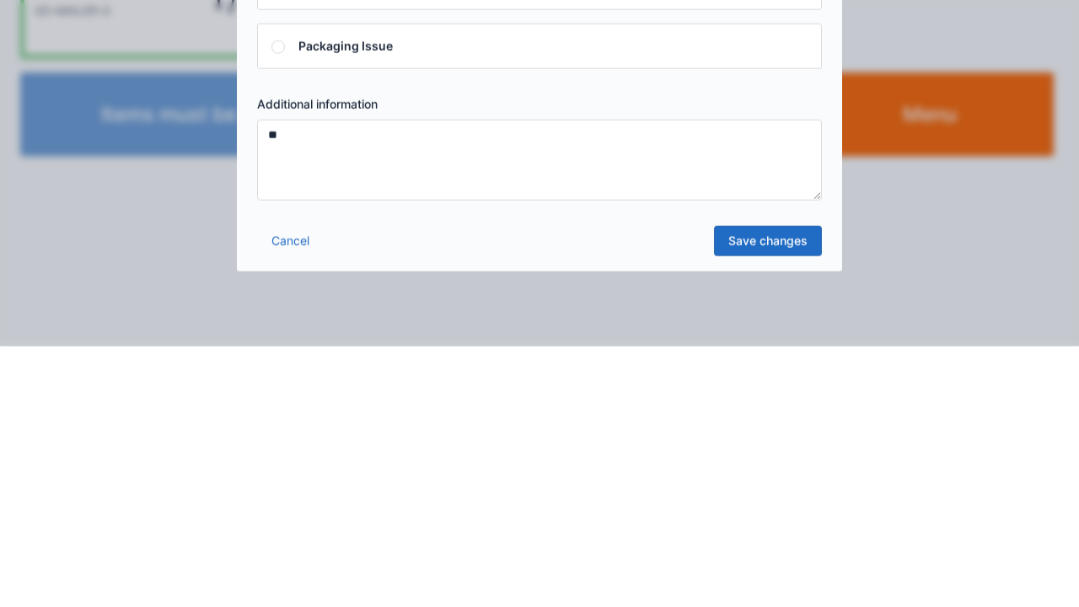
click at [777, 487] on link "Save changes" at bounding box center [768, 501] width 108 height 30
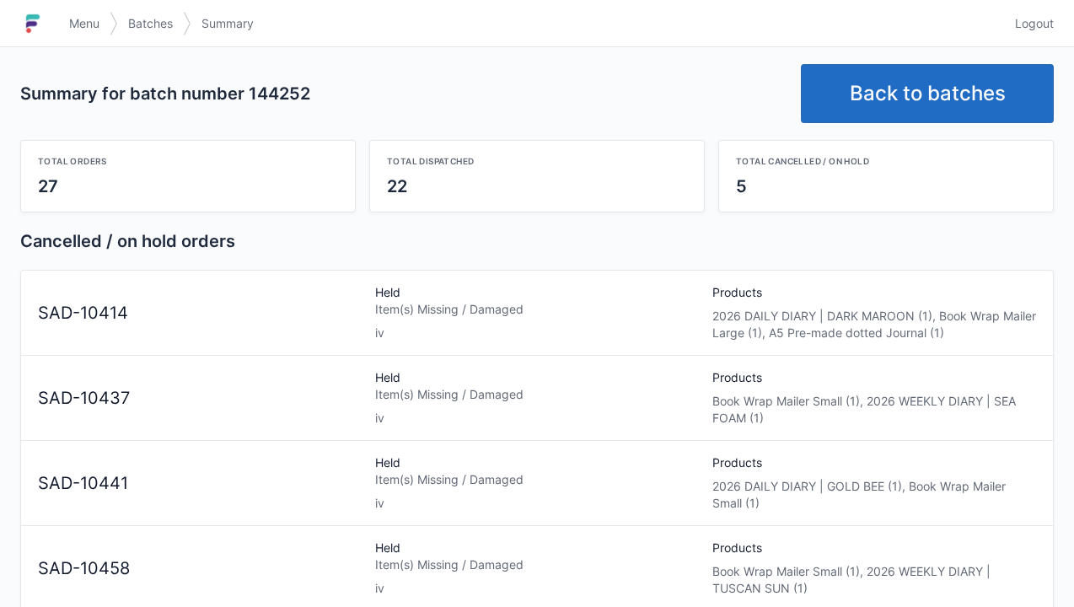
click at [942, 79] on link "Back to batches" at bounding box center [927, 93] width 253 height 59
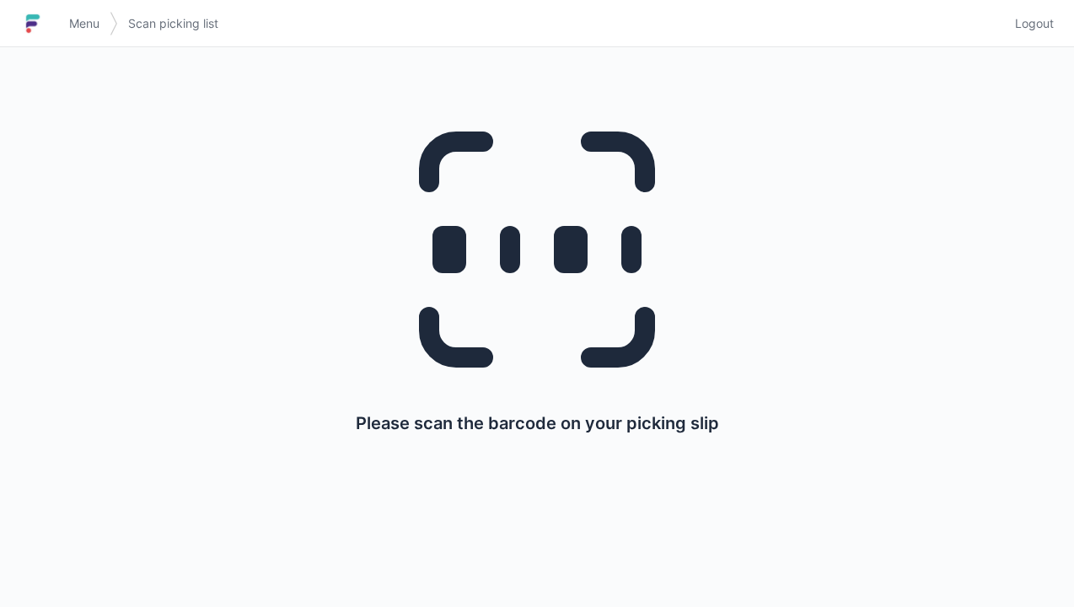
click at [72, 12] on link "Menu" at bounding box center [84, 23] width 51 height 30
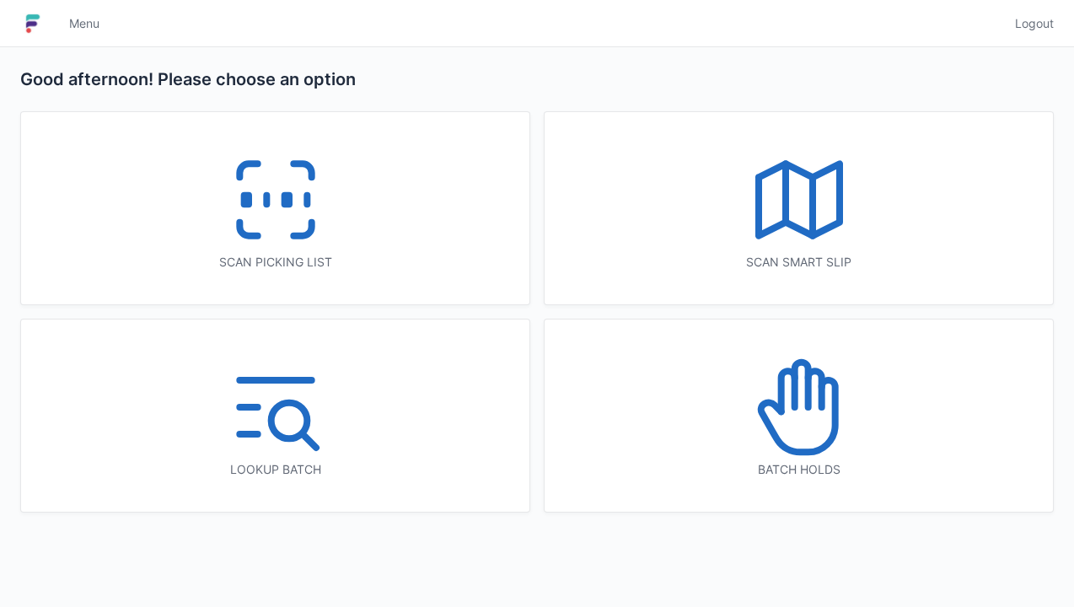
click at [804, 415] on icon at bounding box center [799, 407] width 108 height 108
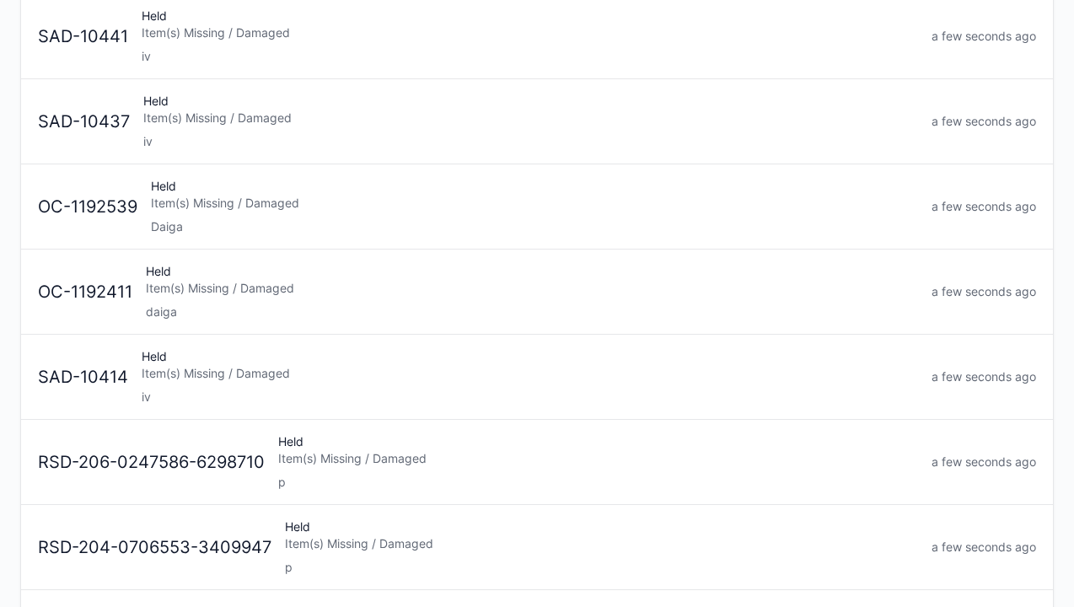
scroll to position [367, 0]
click at [265, 356] on div "Held Item(s) Missing / Damaged iv" at bounding box center [530, 375] width 790 height 57
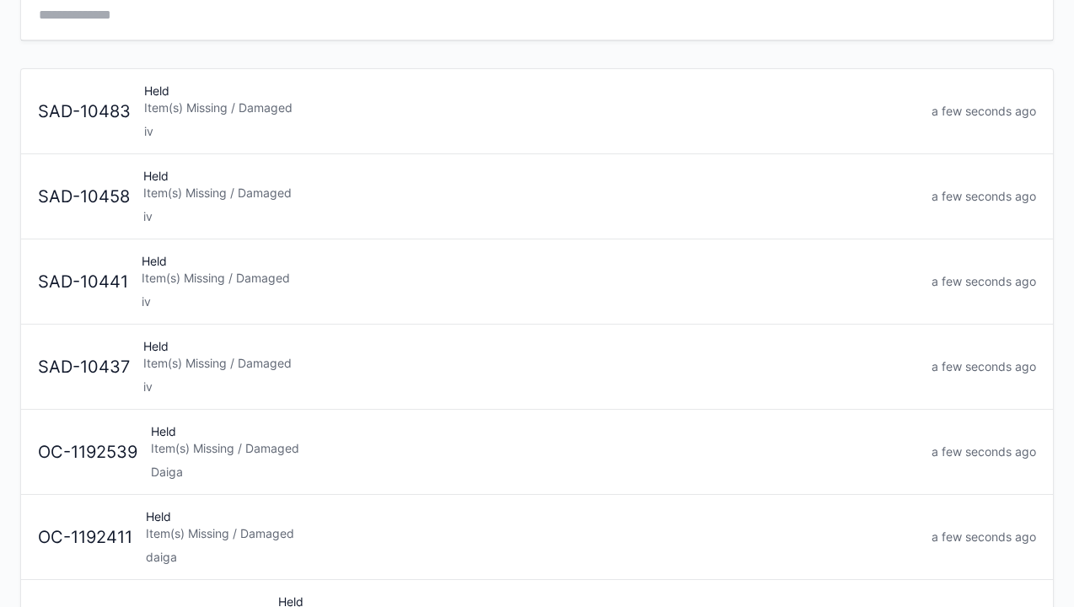
scroll to position [121, 0]
click at [244, 347] on div "Held Item(s) Missing / Damaged iv" at bounding box center [531, 365] width 788 height 57
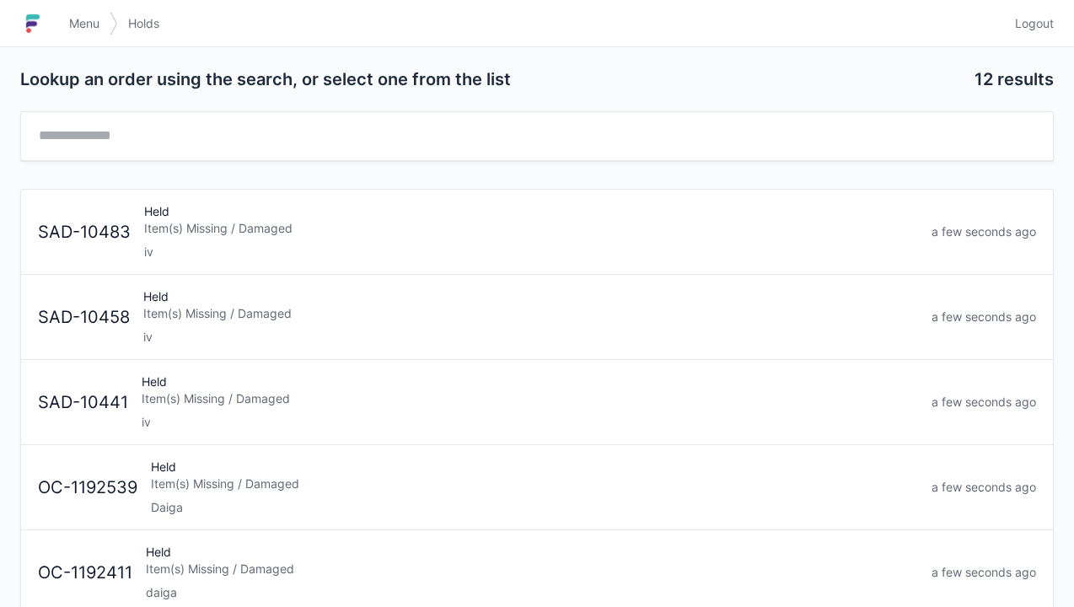
click at [314, 407] on div "Held Item(s) Missing / Damaged iv" at bounding box center [530, 401] width 790 height 57
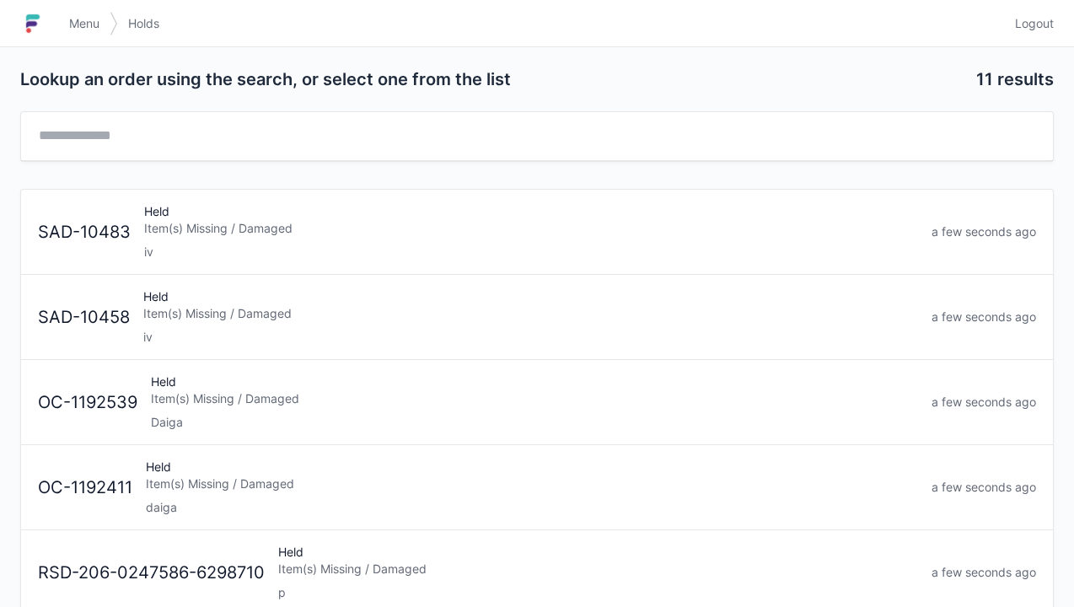
click at [305, 212] on div "Held Item(s) Missing / Damaged iv" at bounding box center [530, 231] width 787 height 57
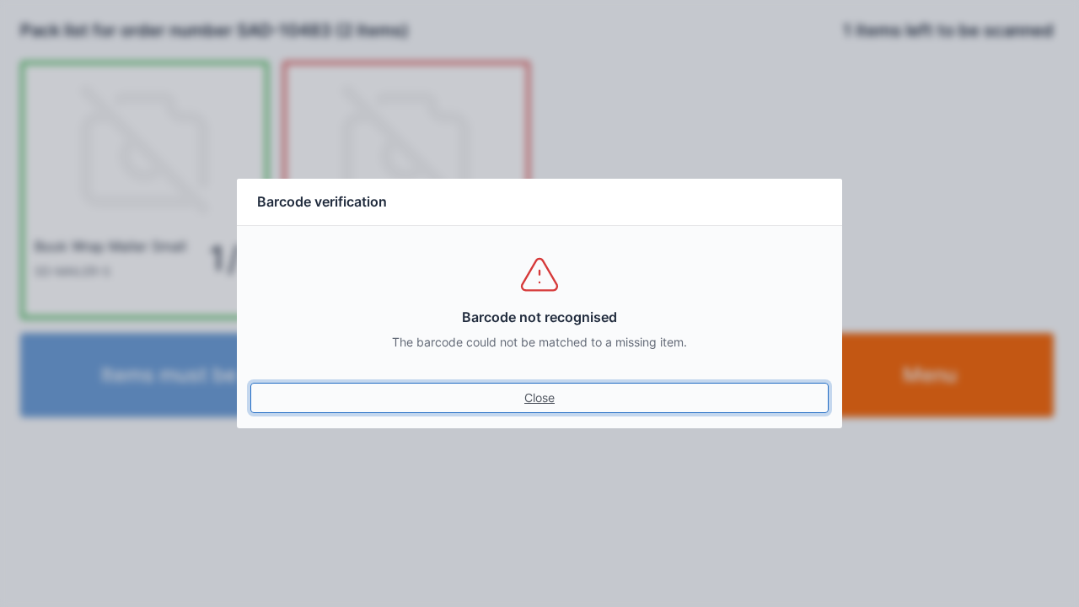
click at [560, 409] on link "Close" at bounding box center [539, 398] width 578 height 30
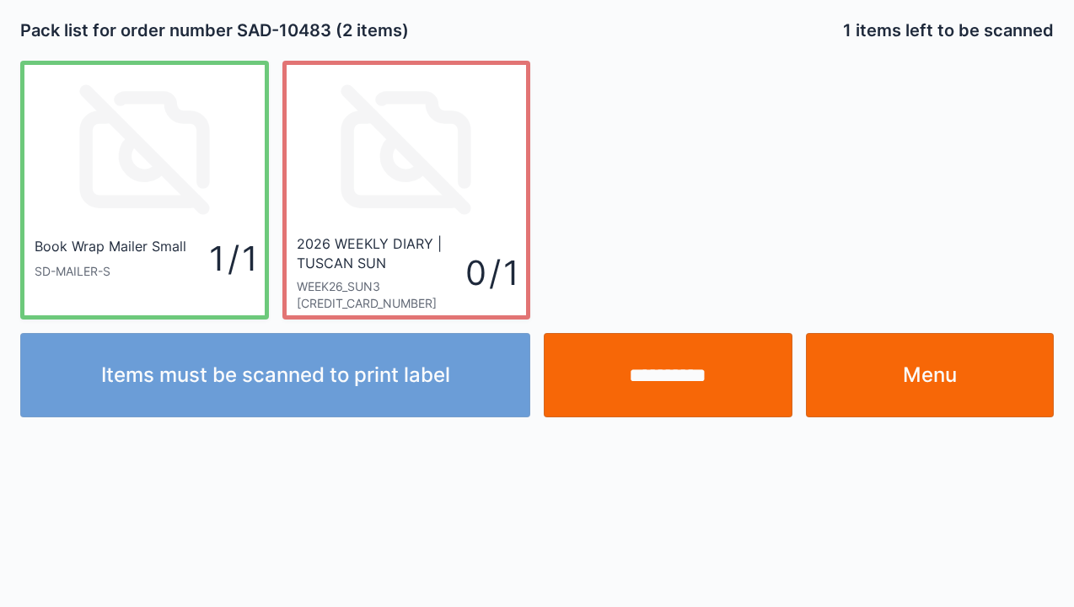
click at [667, 353] on input "**********" at bounding box center [668, 375] width 249 height 84
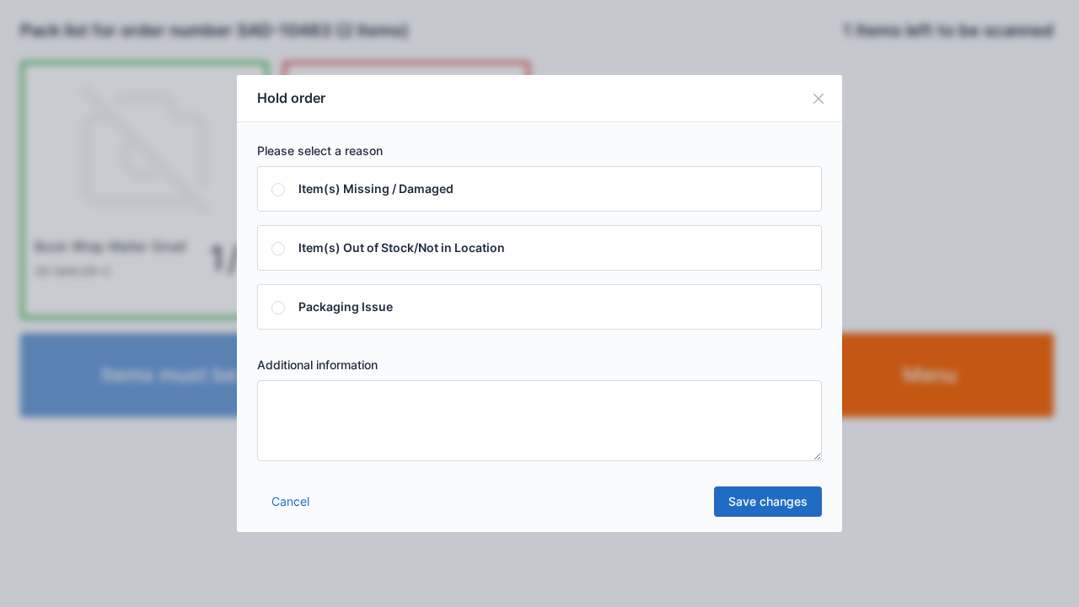
click at [752, 501] on link "Save changes" at bounding box center [768, 501] width 108 height 30
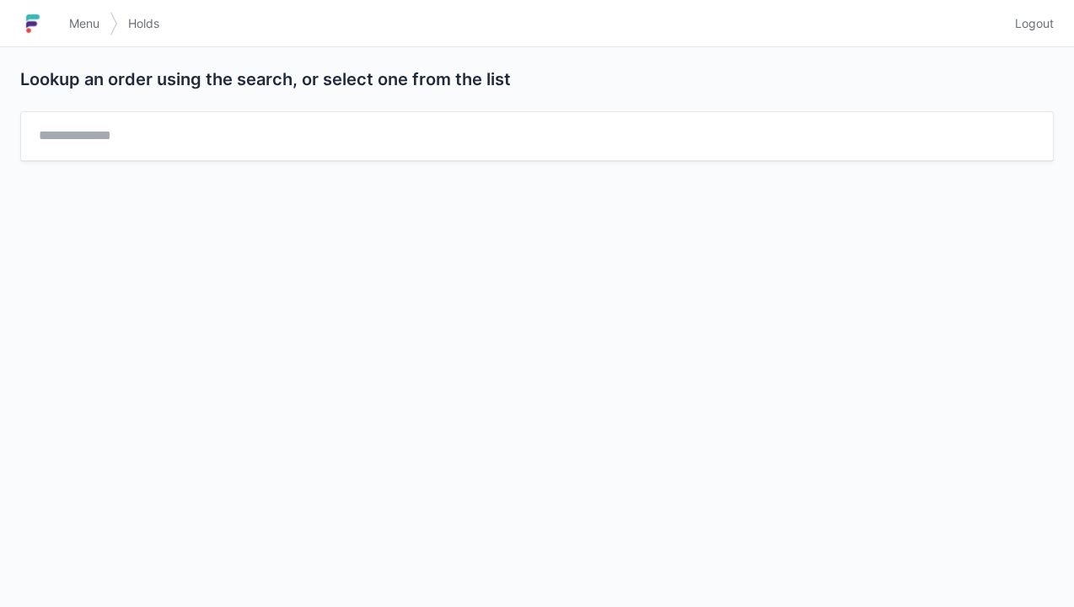
click at [91, 28] on span "Menu" at bounding box center [84, 23] width 30 height 17
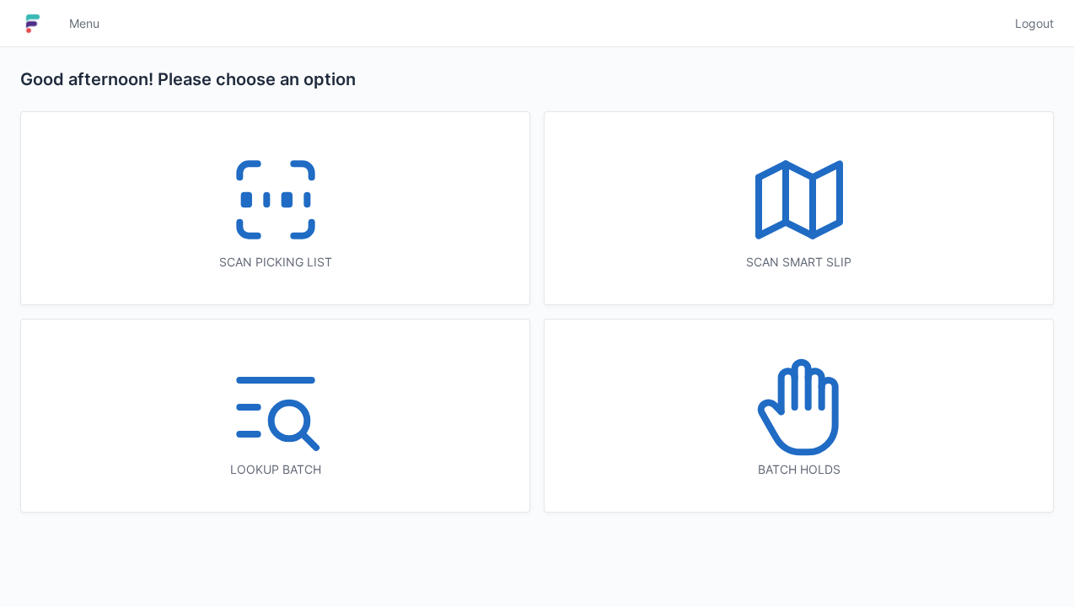
click at [292, 177] on icon at bounding box center [276, 200] width 108 height 108
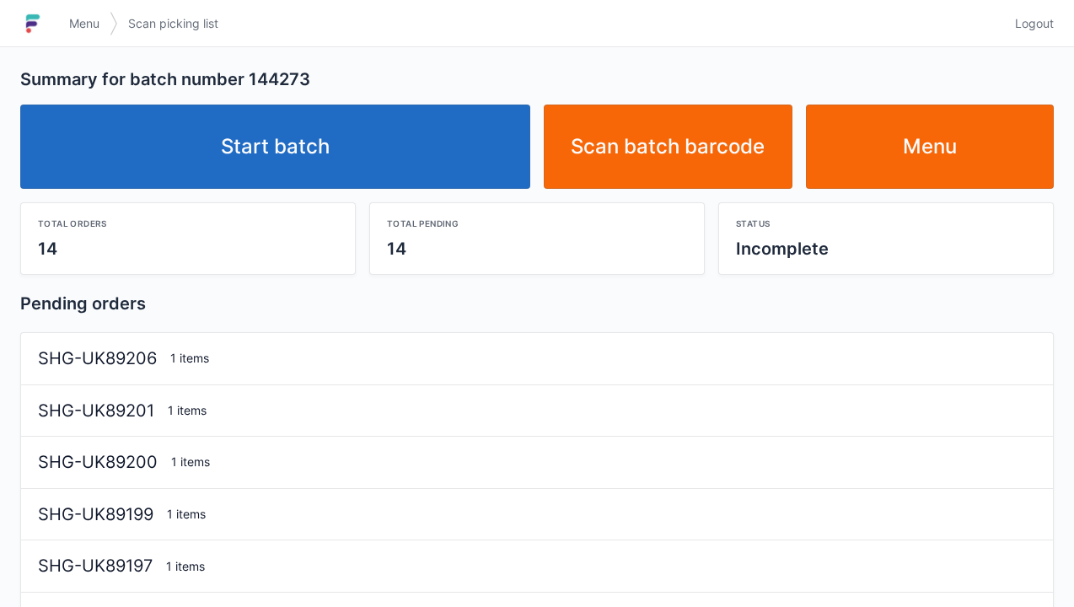
click at [309, 123] on link "Start batch" at bounding box center [275, 147] width 510 height 84
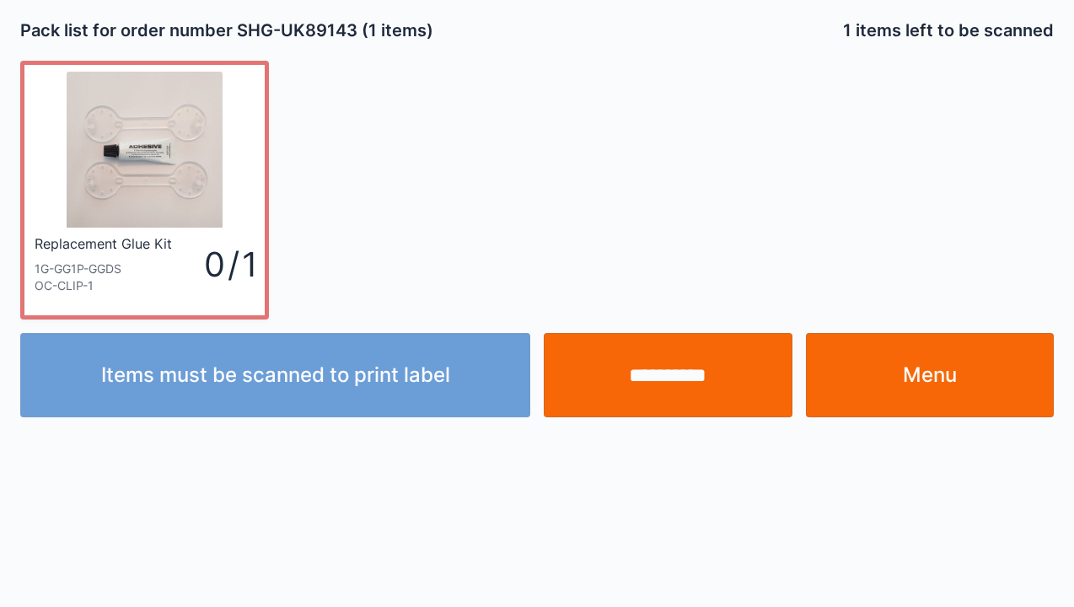
click at [952, 369] on link "Menu" at bounding box center [930, 375] width 249 height 84
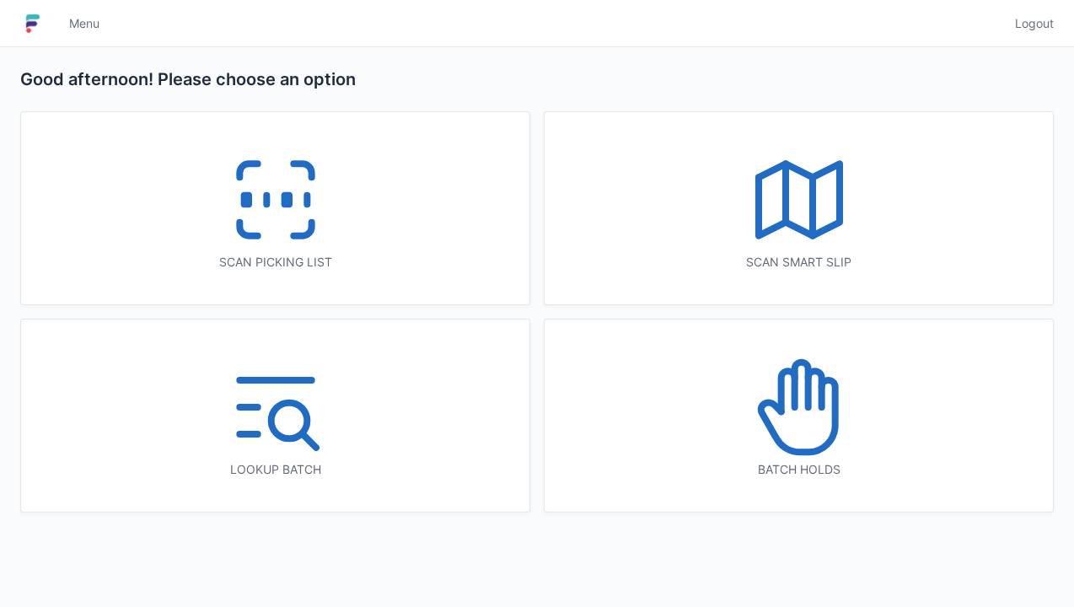
click at [804, 428] on icon at bounding box center [799, 407] width 108 height 108
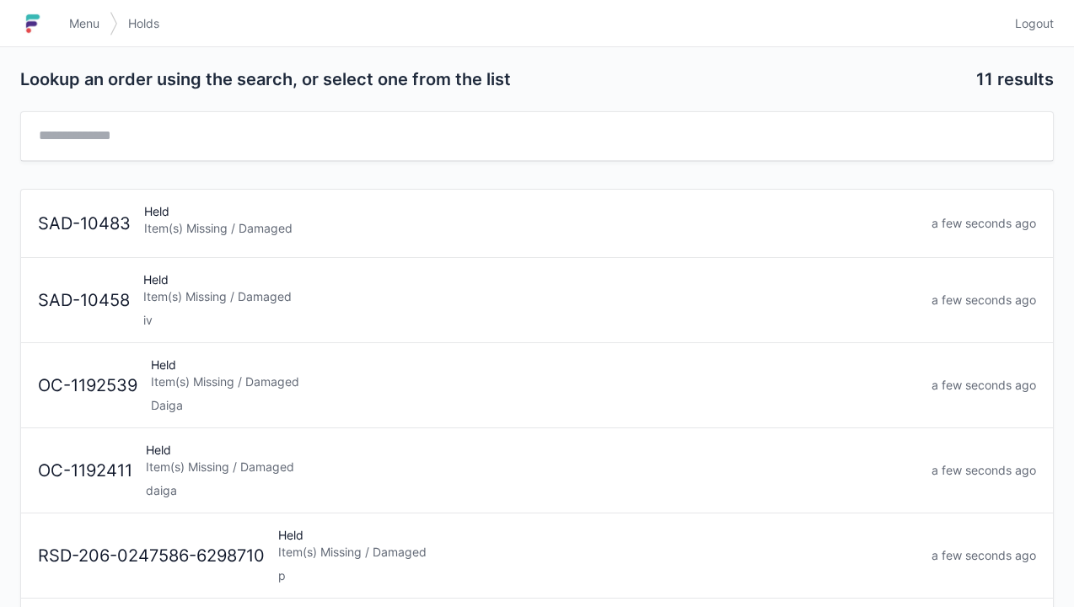
click at [264, 319] on div "iv" at bounding box center [530, 320] width 774 height 17
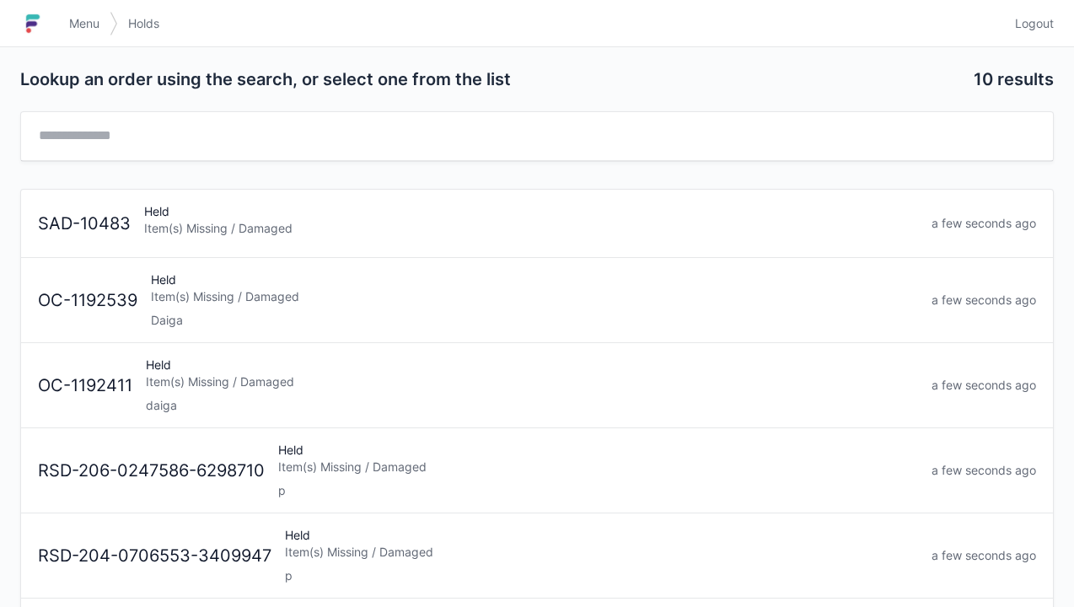
click at [292, 216] on div "Held Item(s) Missing / Damaged" at bounding box center [530, 223] width 787 height 40
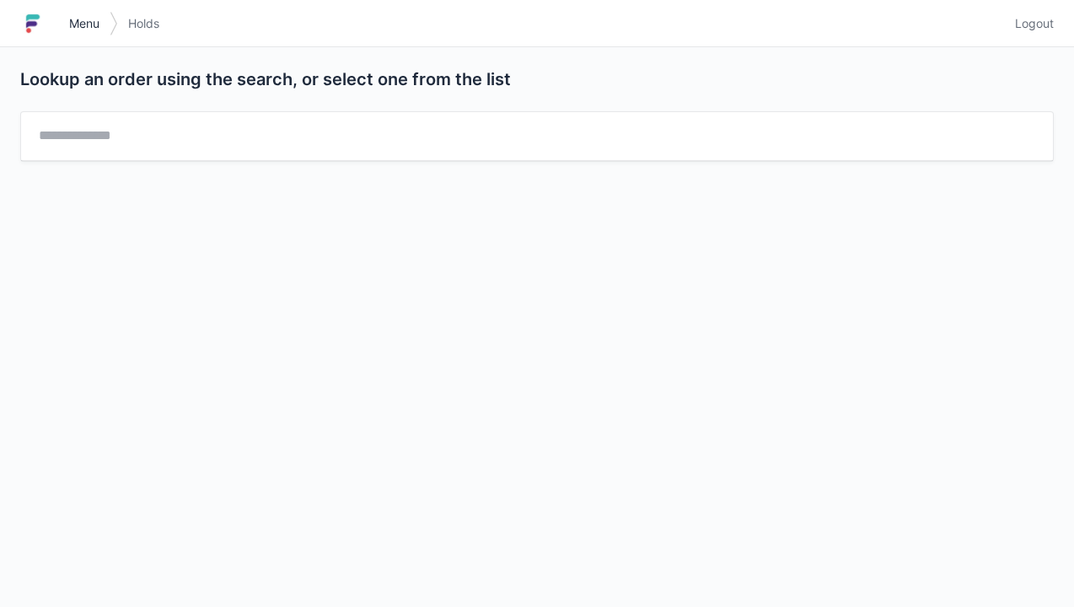
click at [86, 10] on link "Menu" at bounding box center [84, 23] width 51 height 30
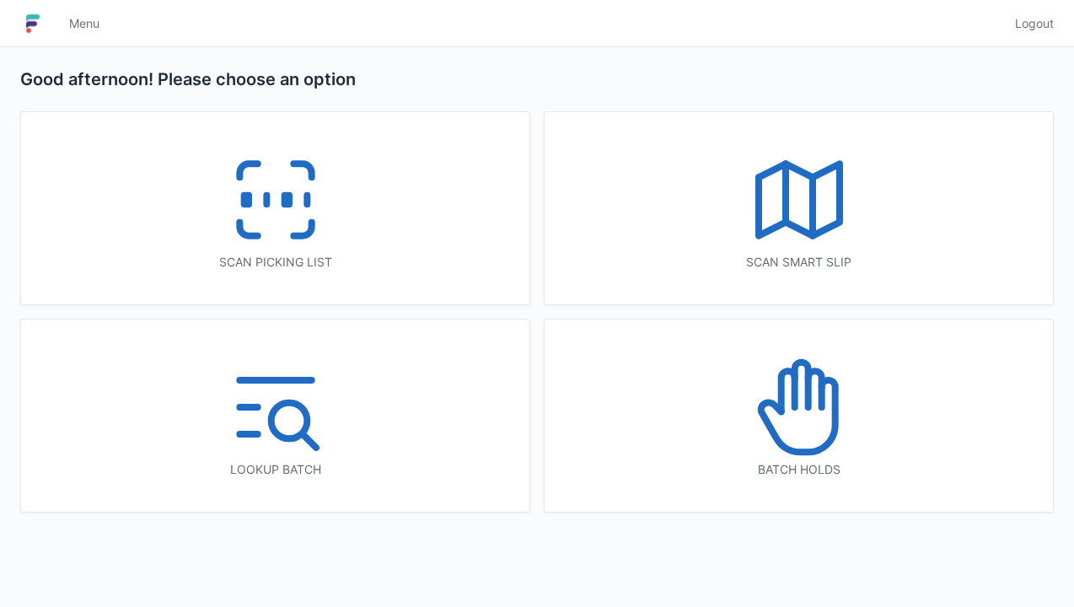
click at [276, 185] on icon at bounding box center [276, 200] width 108 height 108
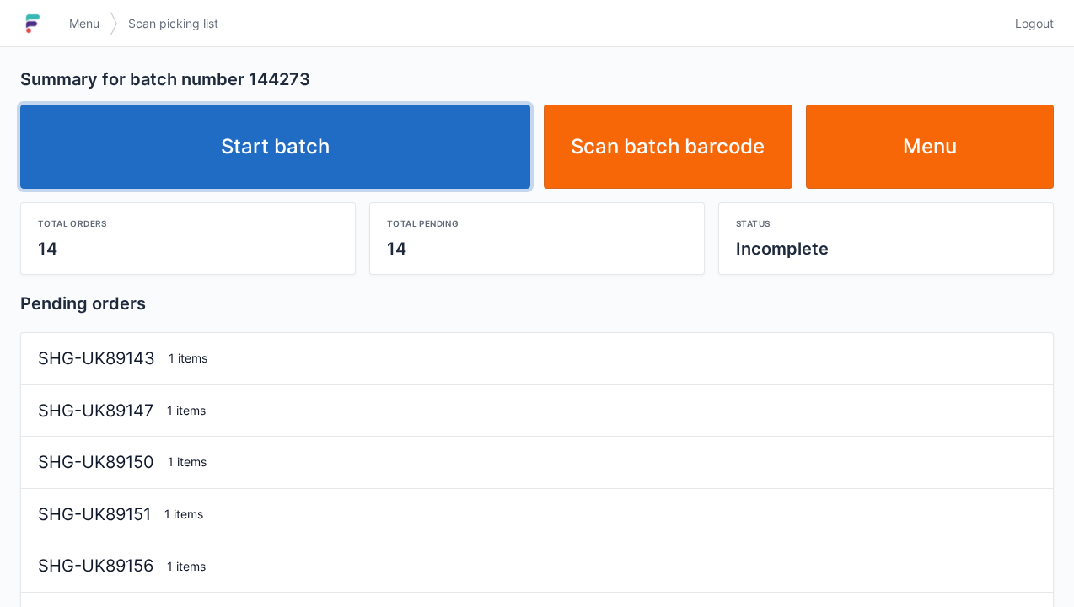
click at [394, 155] on link "Start batch" at bounding box center [275, 147] width 510 height 84
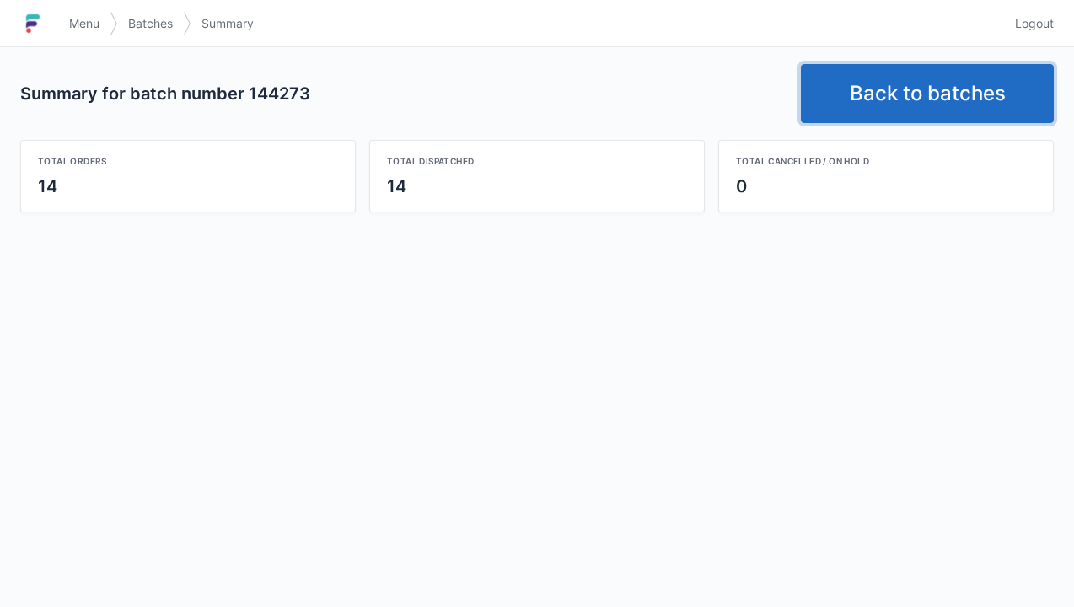
click at [921, 67] on link "Back to batches" at bounding box center [927, 93] width 253 height 59
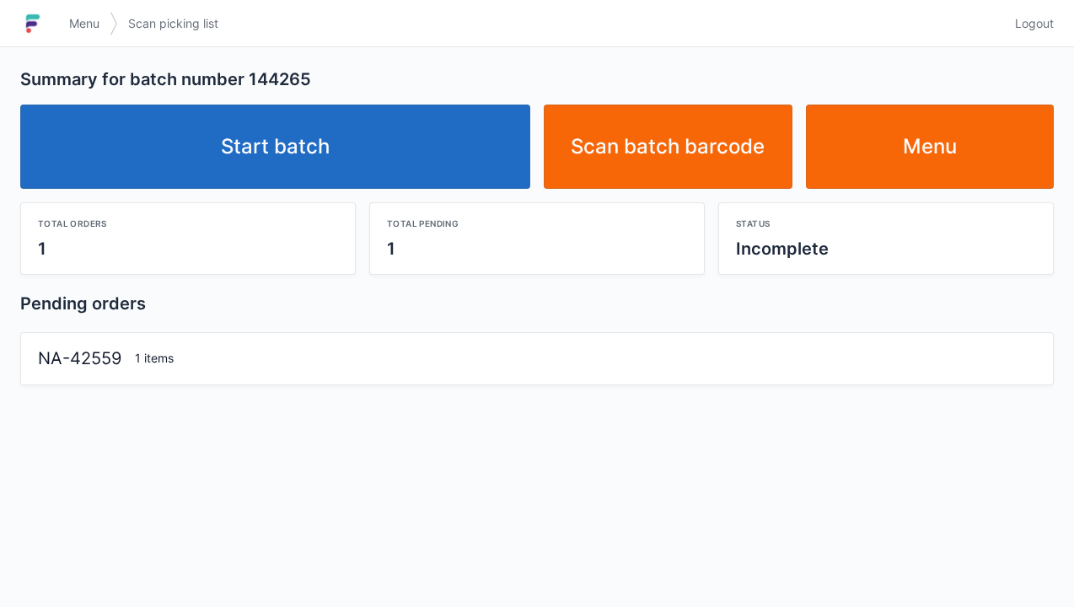
click at [381, 162] on link "Start batch" at bounding box center [275, 147] width 510 height 84
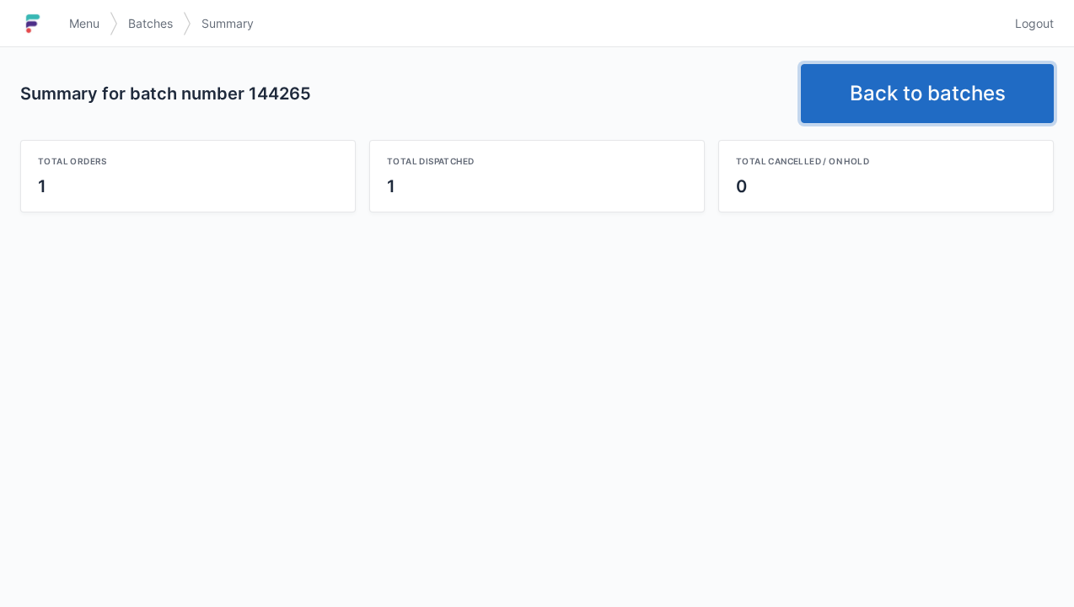
click at [951, 78] on link "Back to batches" at bounding box center [927, 93] width 253 height 59
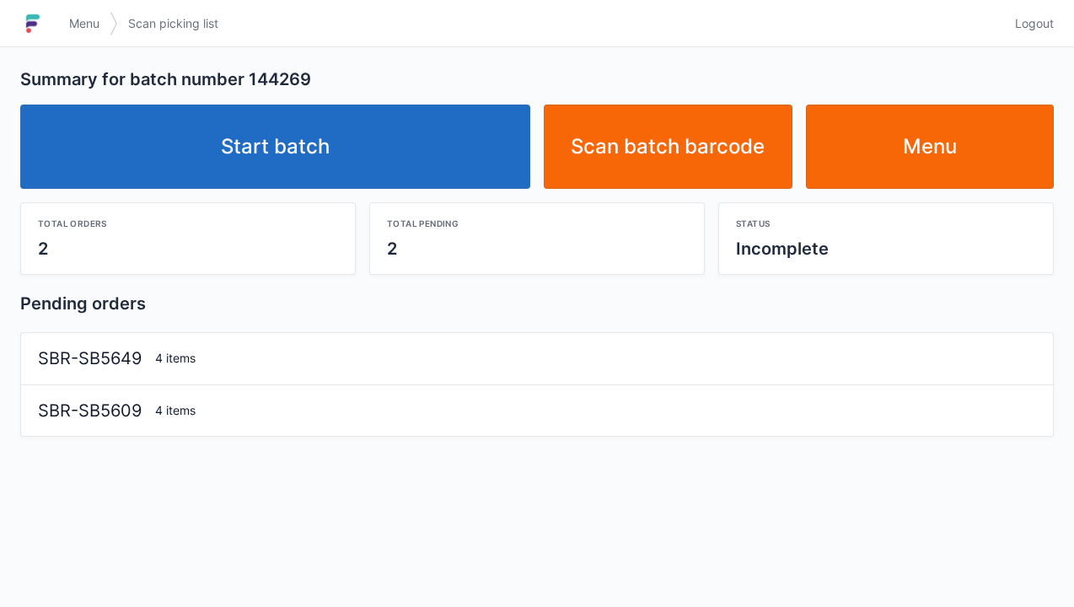
click at [307, 131] on link "Start batch" at bounding box center [275, 147] width 510 height 84
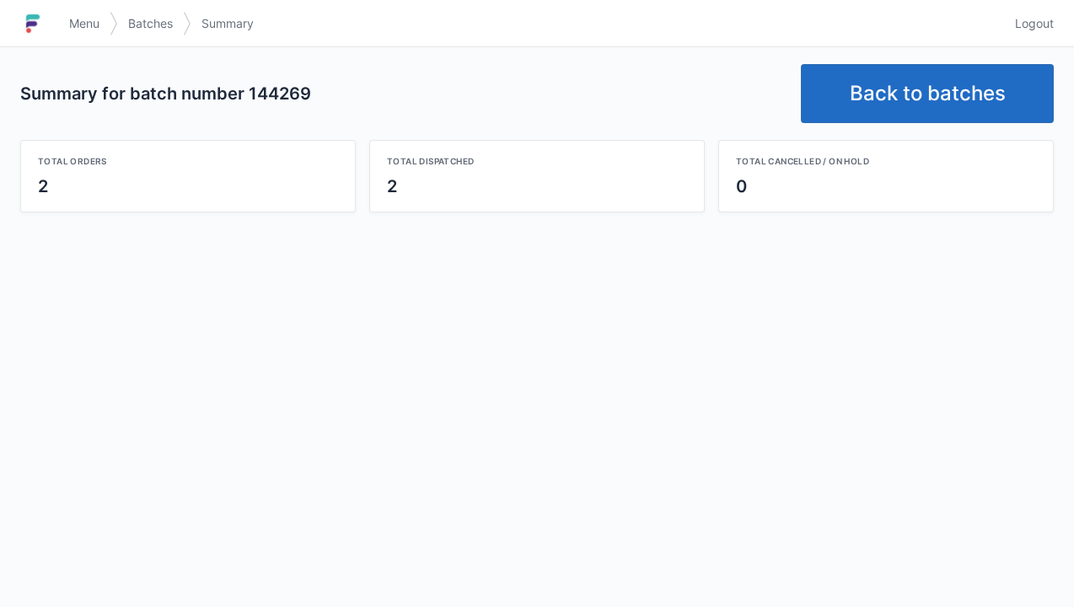
click at [917, 79] on link "Back to batches" at bounding box center [927, 93] width 253 height 59
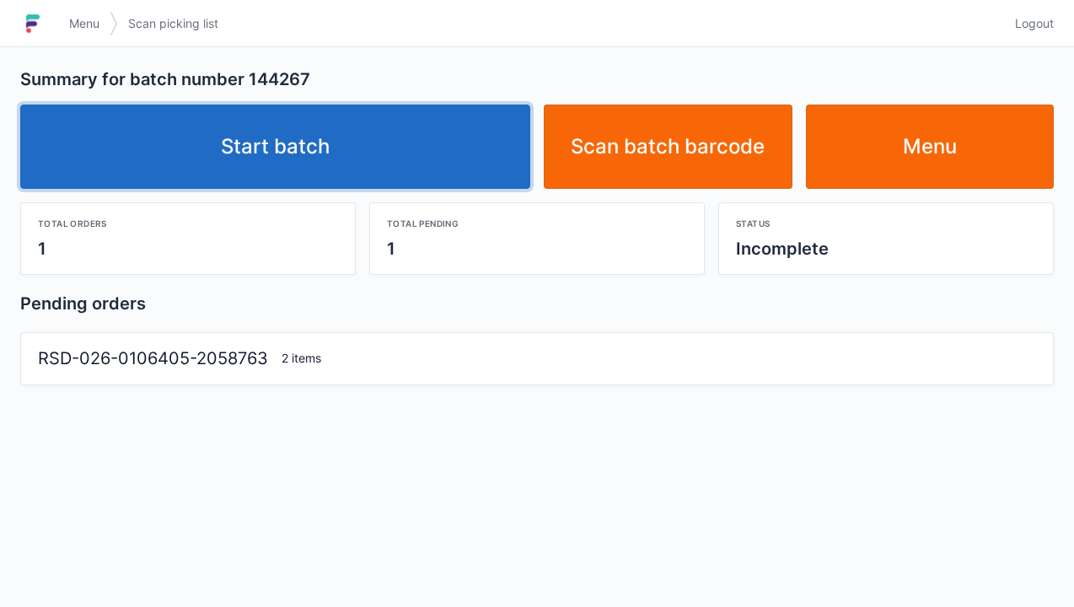
click at [261, 169] on link "Start batch" at bounding box center [275, 147] width 510 height 84
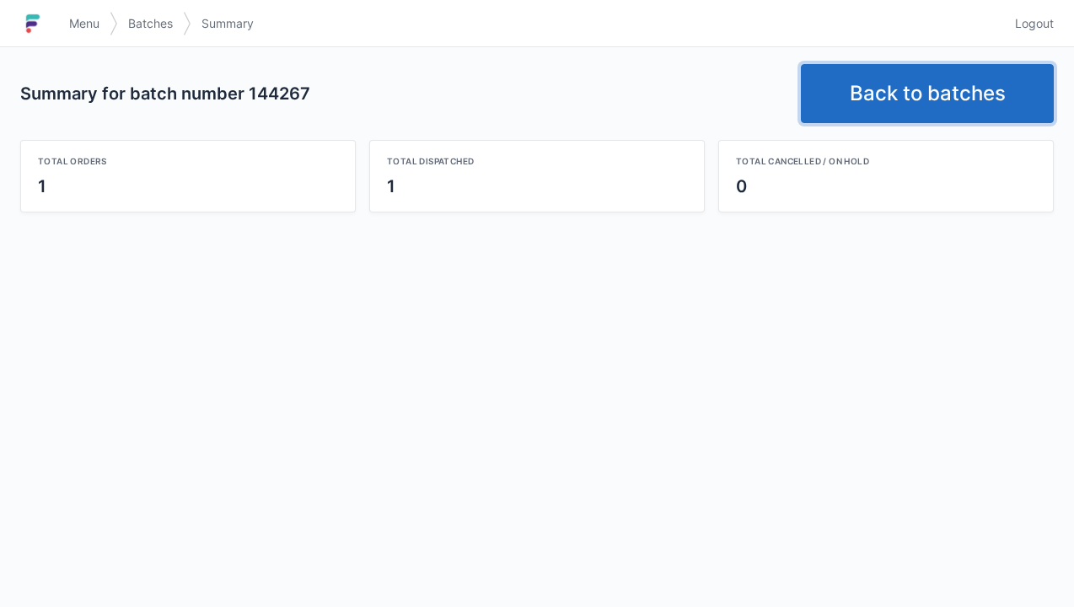
click at [1005, 98] on link "Back to batches" at bounding box center [927, 93] width 253 height 59
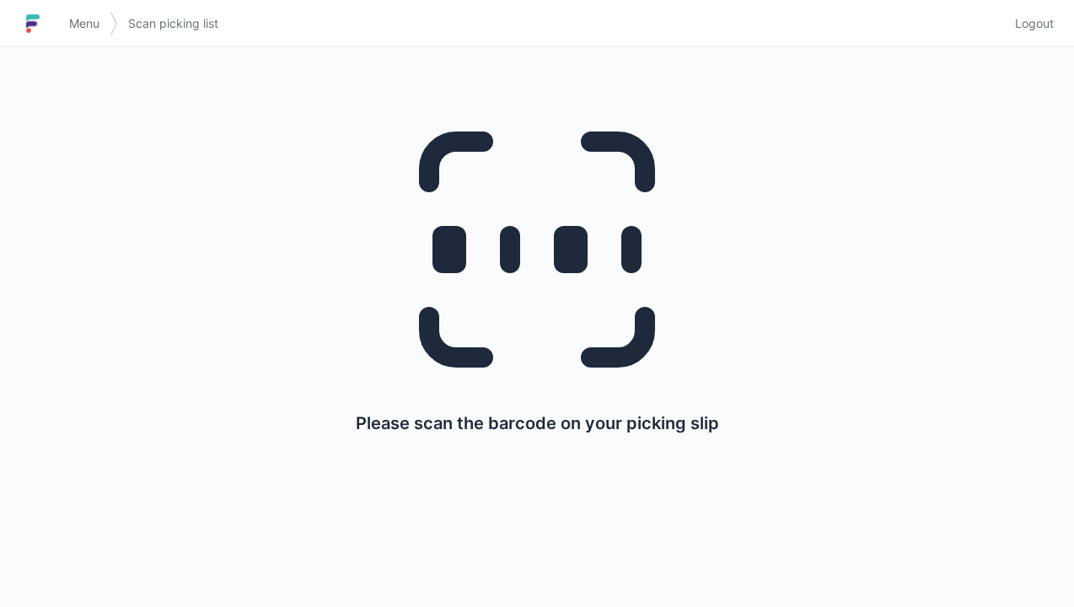
click at [72, 9] on link "Menu" at bounding box center [84, 23] width 51 height 30
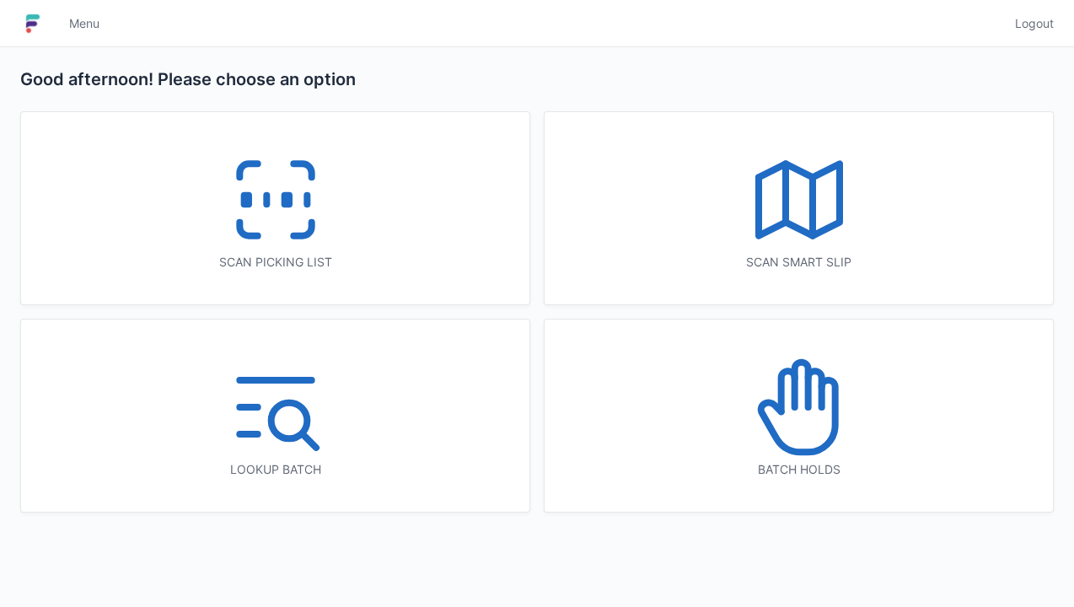
click at [800, 422] on icon at bounding box center [799, 407] width 108 height 108
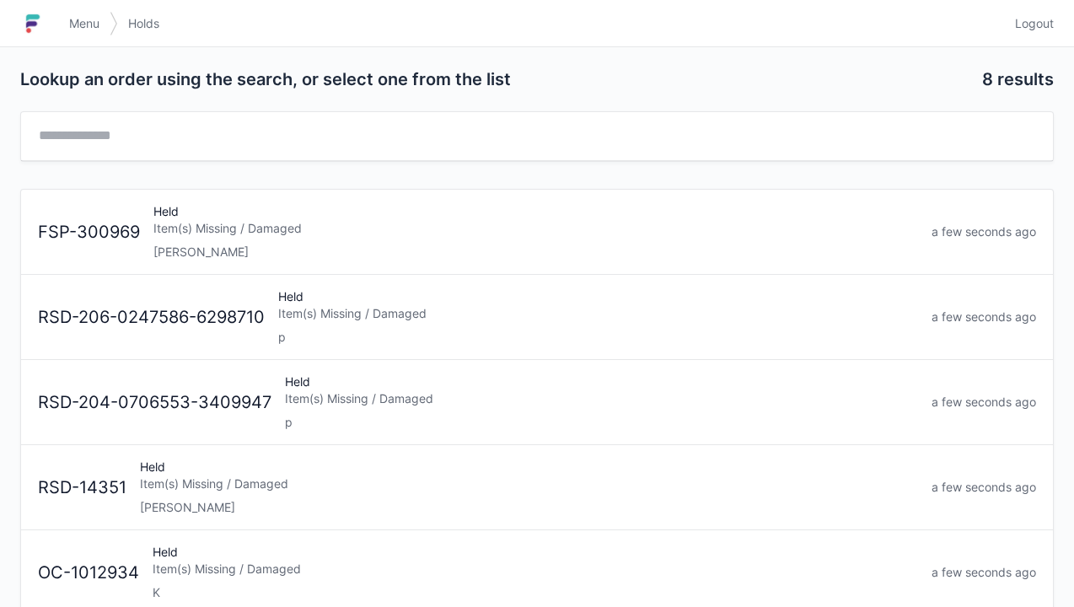
click at [143, 30] on span "Holds" at bounding box center [143, 23] width 31 height 17
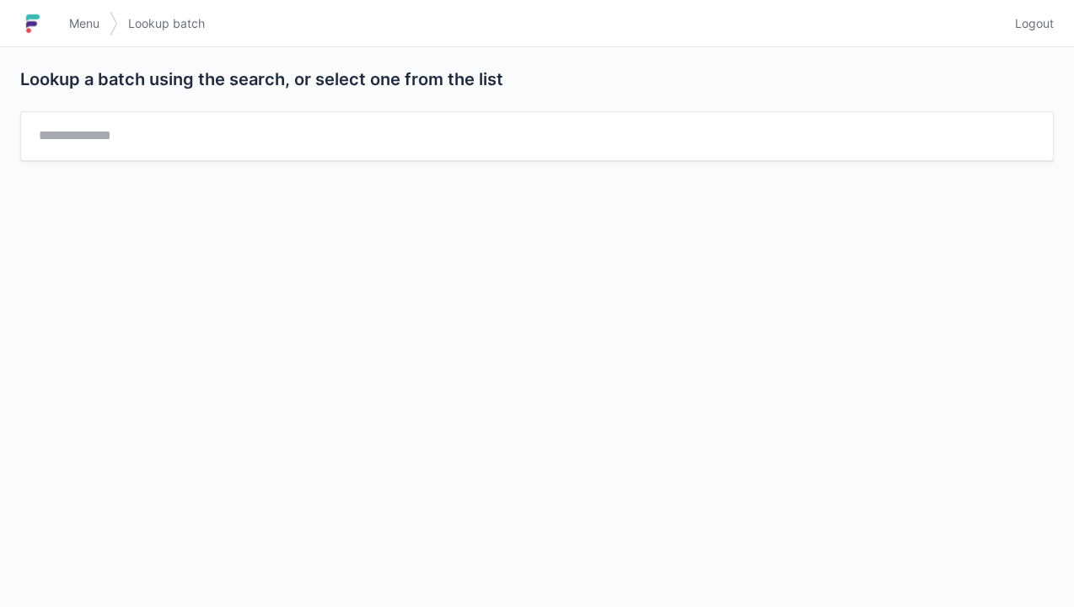
click at [89, 22] on span "Menu" at bounding box center [84, 23] width 30 height 17
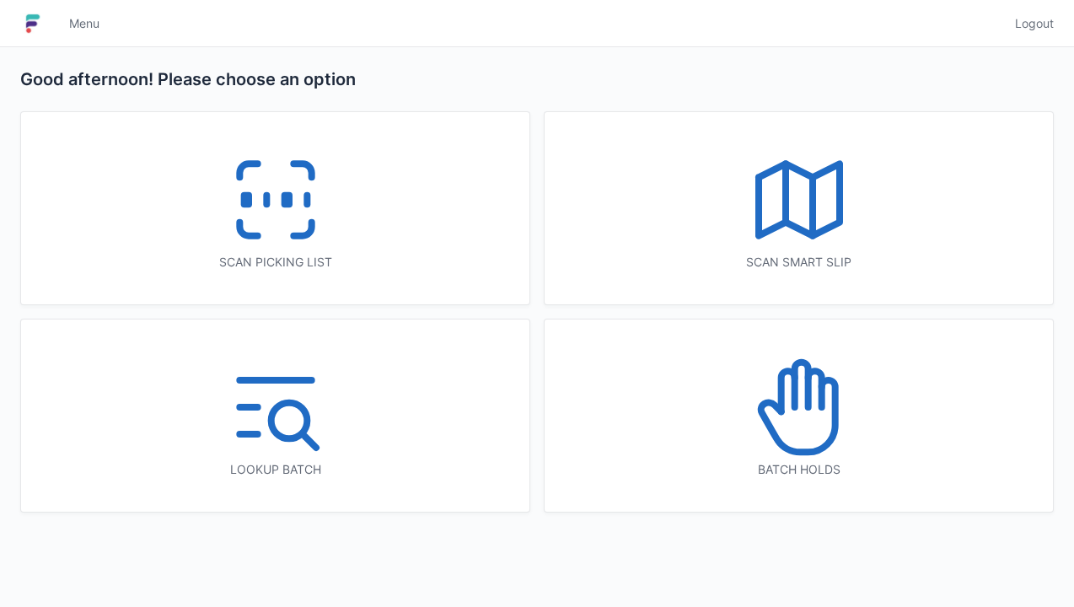
click at [785, 393] on icon at bounding box center [799, 407] width 108 height 108
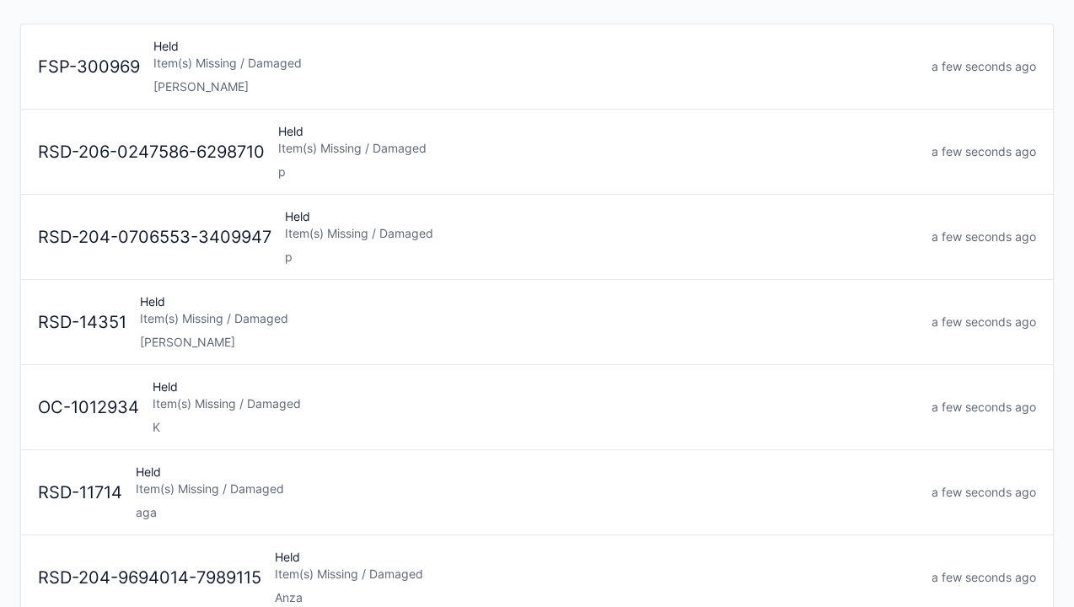
scroll to position [163, 0]
click at [391, 405] on div "Item(s) Missing / Damaged" at bounding box center [535, 405] width 765 height 17
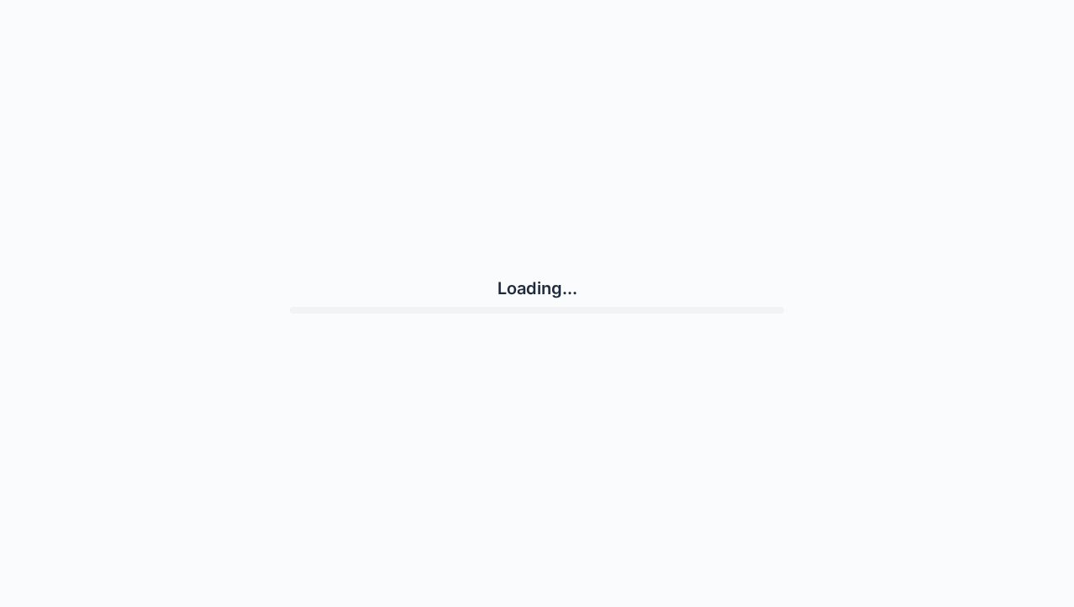
click at [541, 69] on div "Loading..." at bounding box center [536, 295] width 1033 height 576
